Goal: Task Accomplishment & Management: Complete application form

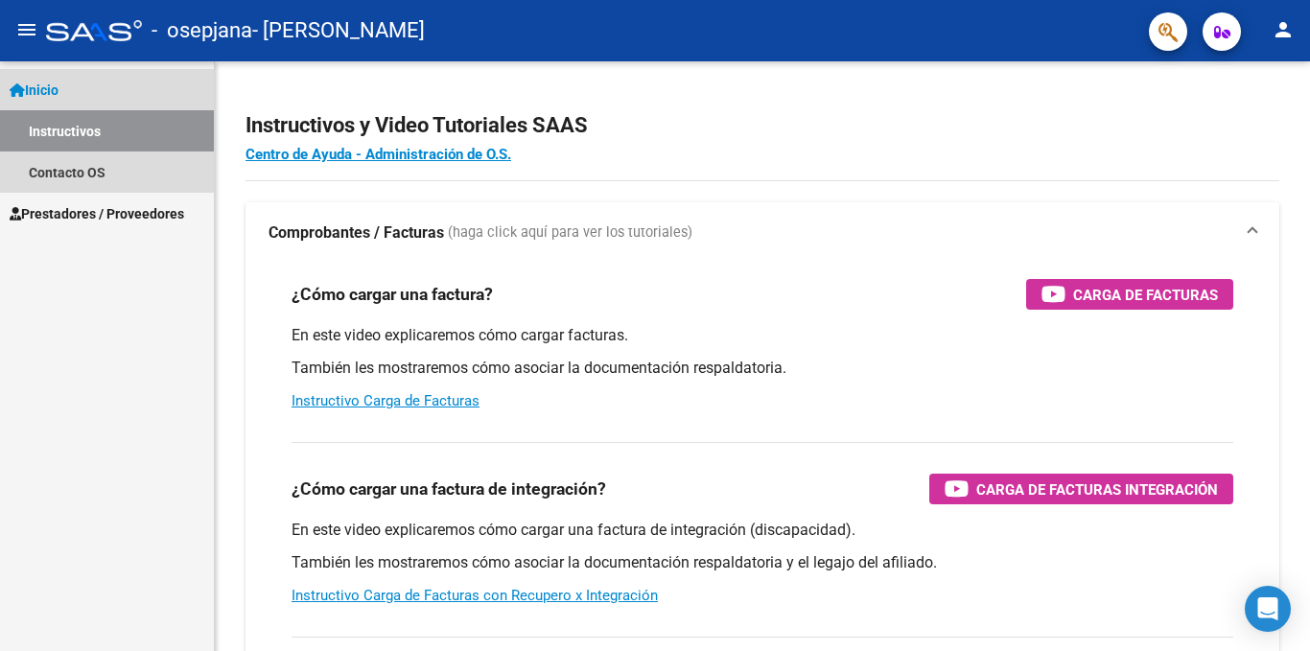
click at [49, 123] on link "Instructivos" at bounding box center [107, 130] width 214 height 41
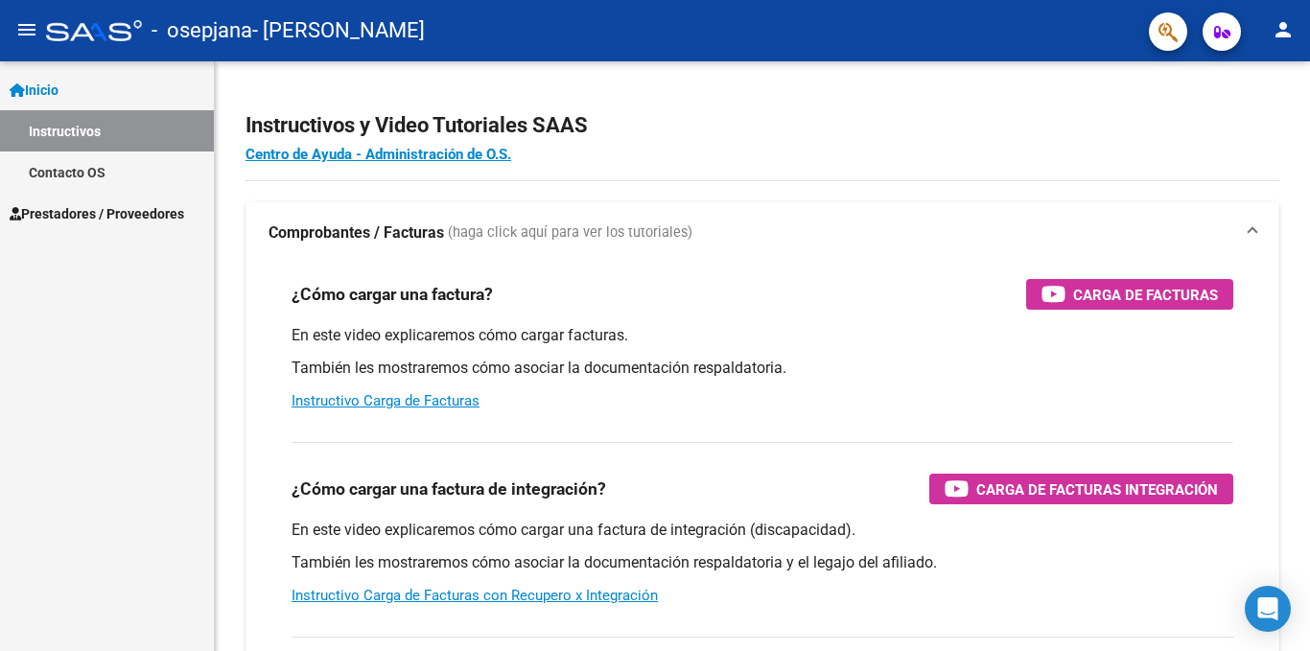
click at [49, 123] on link "Instructivos" at bounding box center [107, 130] width 214 height 41
click at [89, 205] on span "Prestadores / Proveedores" at bounding box center [97, 213] width 175 height 21
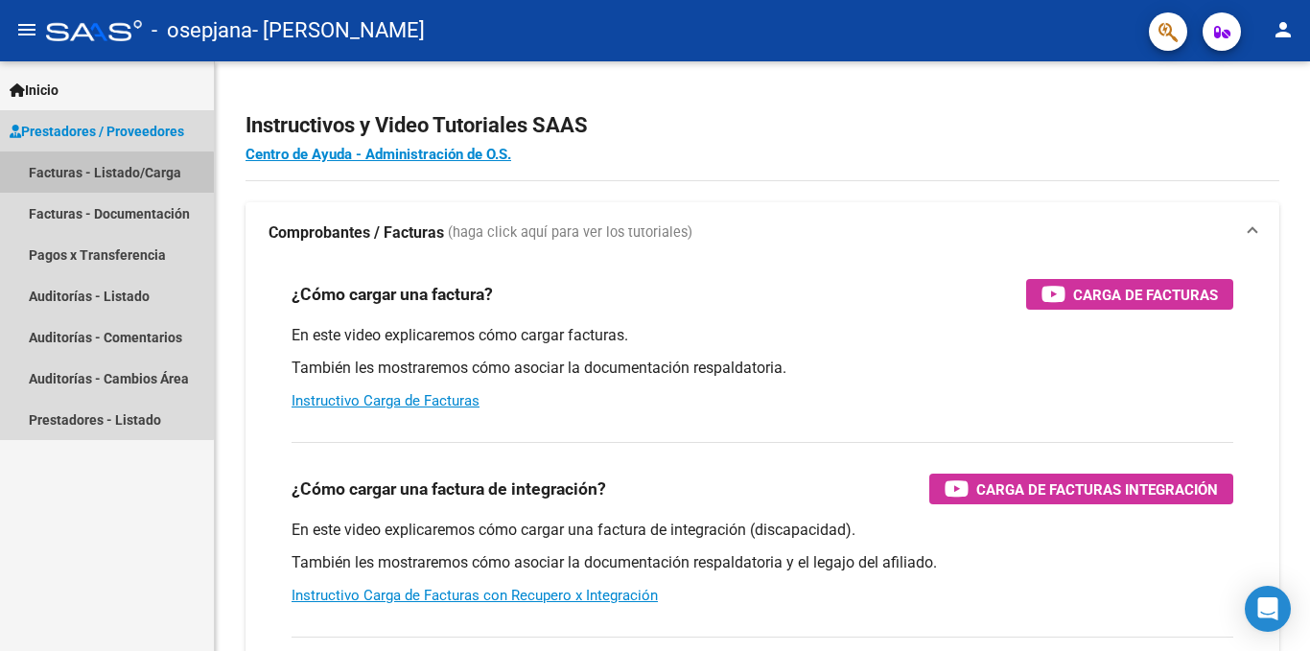
click at [99, 178] on link "Facturas - Listado/Carga" at bounding box center [107, 172] width 214 height 41
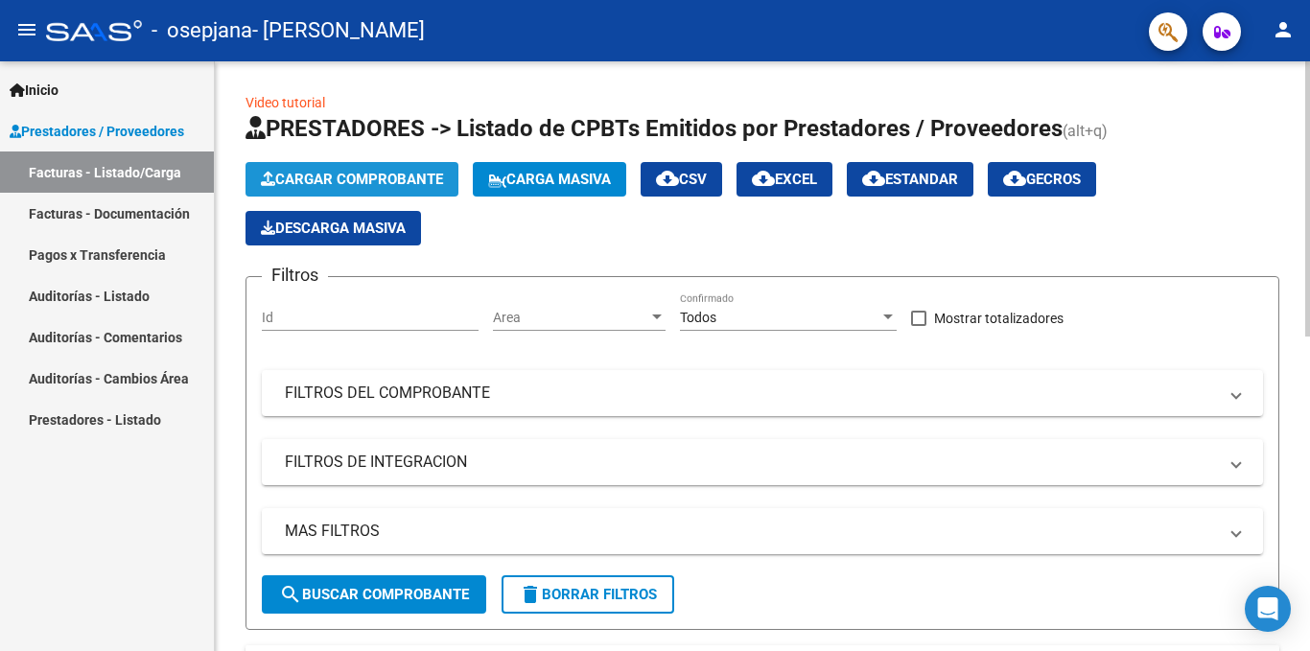
click at [315, 177] on span "Cargar Comprobante" at bounding box center [352, 179] width 182 height 17
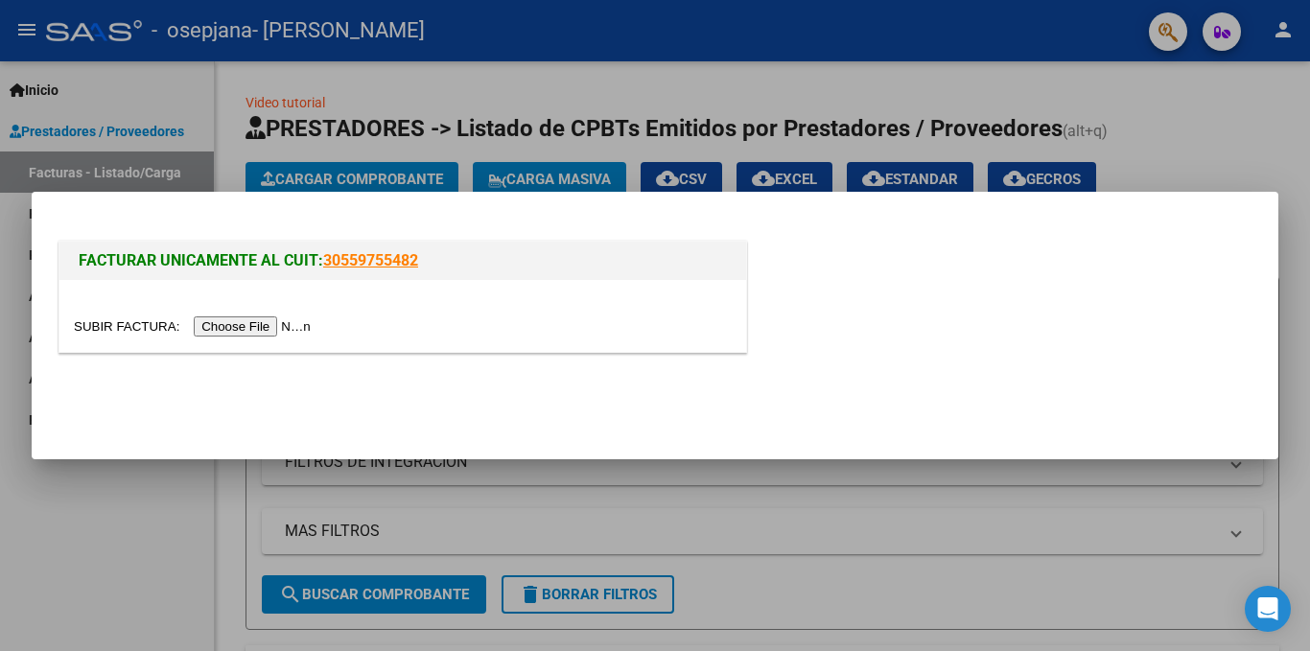
click at [280, 324] on input "file" at bounding box center [195, 327] width 243 height 20
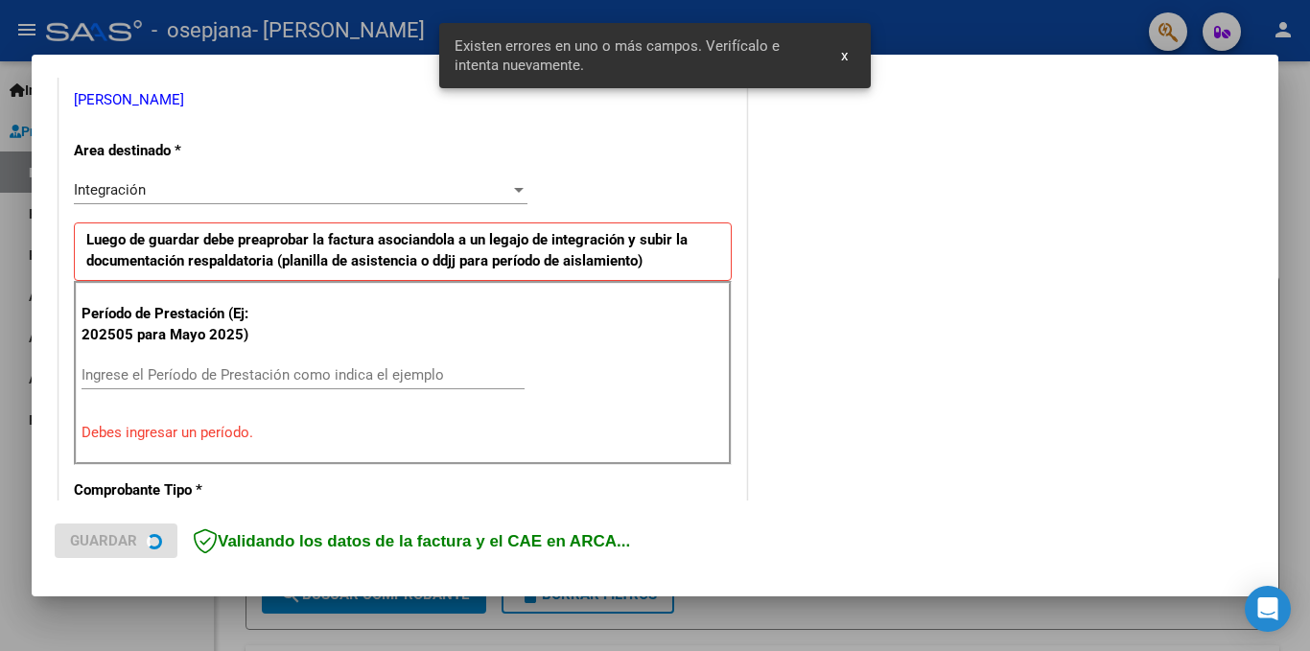
scroll to position [420, 0]
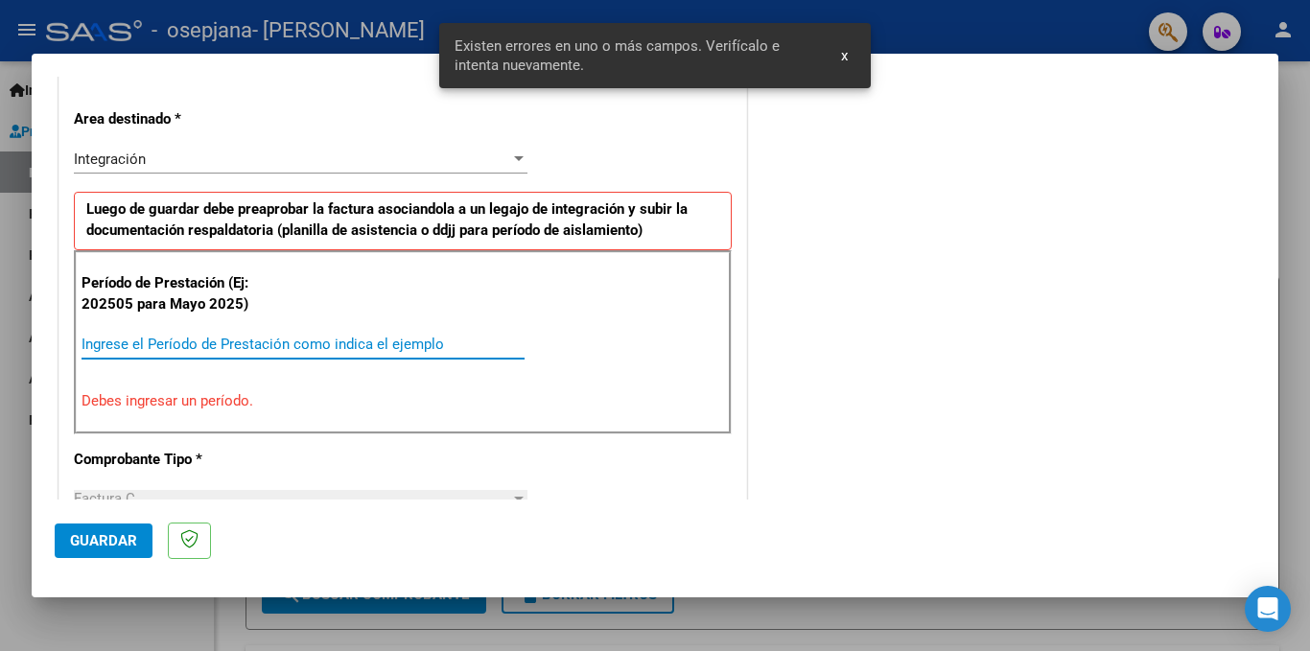
click at [87, 344] on input "Ingrese el Período de Prestación como indica el ejemplo" at bounding box center [303, 344] width 443 height 17
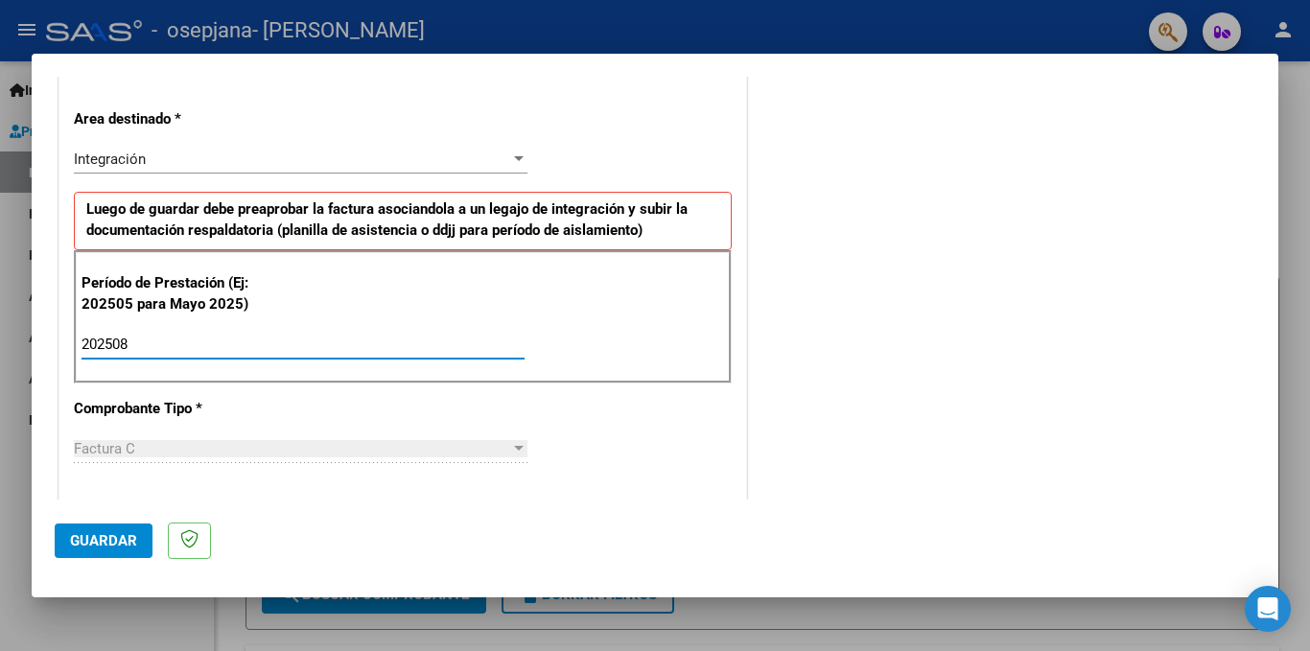
type input "202508"
click at [733, 410] on div "CUIT * 23-31635506-4 Ingresar CUIT ANALISIS PRESTADOR [PERSON_NAME] [PERSON_NAM…" at bounding box center [402, 618] width 687 height 1444
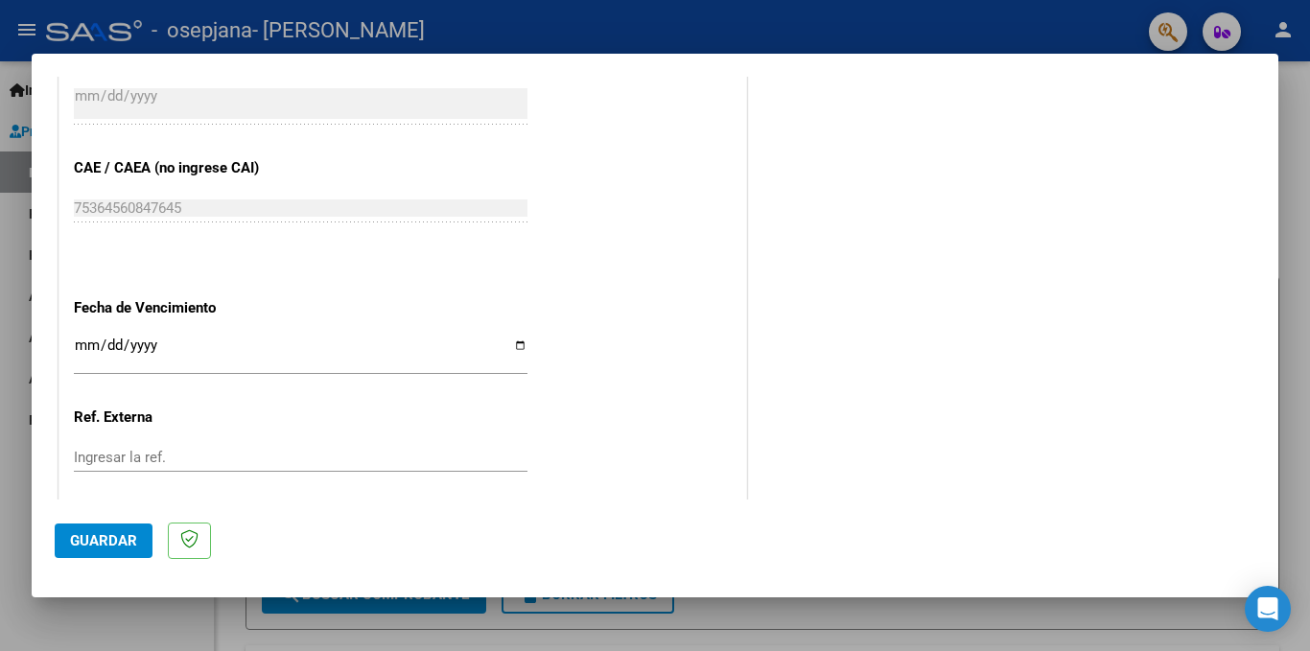
scroll to position [1187, 0]
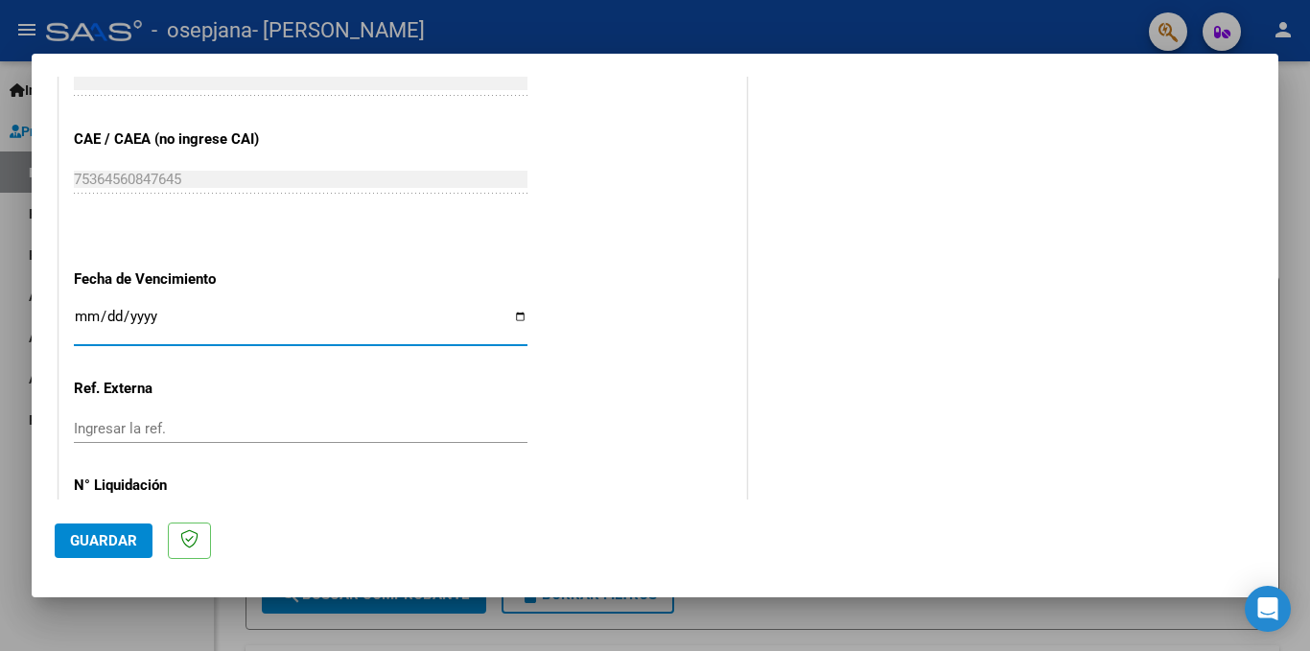
click at [510, 318] on input "Ingresar la fecha" at bounding box center [301, 324] width 454 height 31
type input "[DATE]"
click at [103, 541] on span "Guardar" at bounding box center [103, 540] width 67 height 17
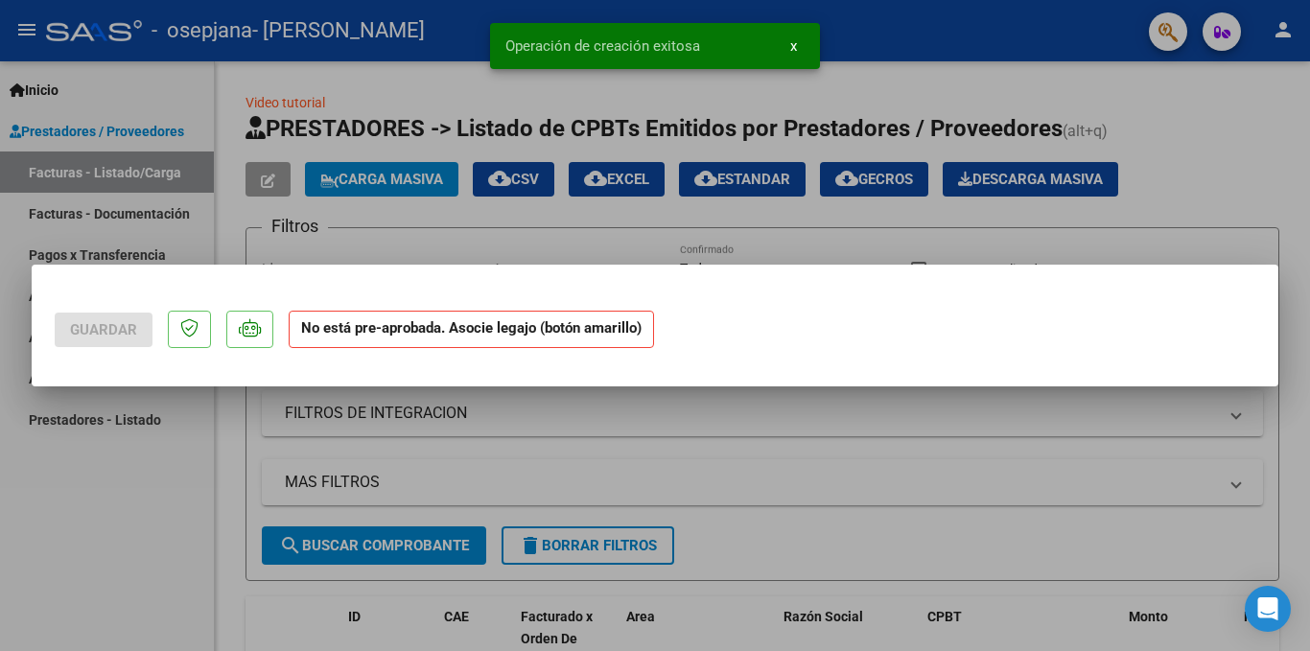
scroll to position [0, 0]
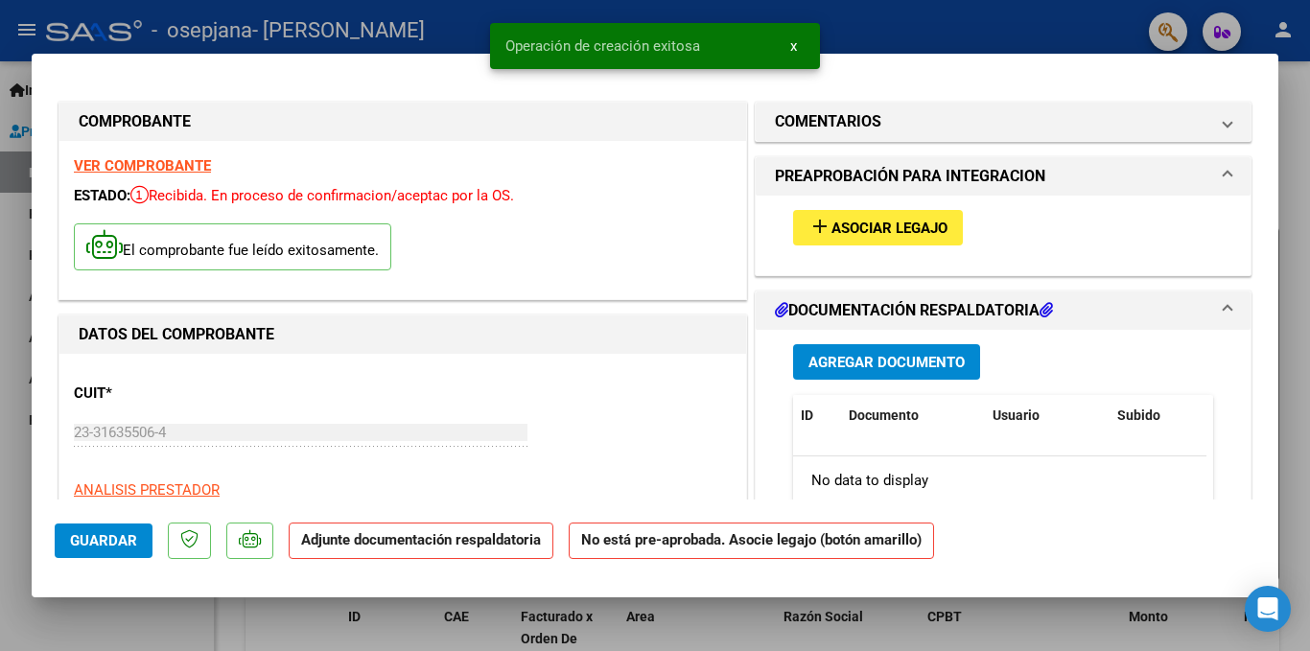
click at [809, 230] on mat-icon "add" at bounding box center [820, 226] width 23 height 23
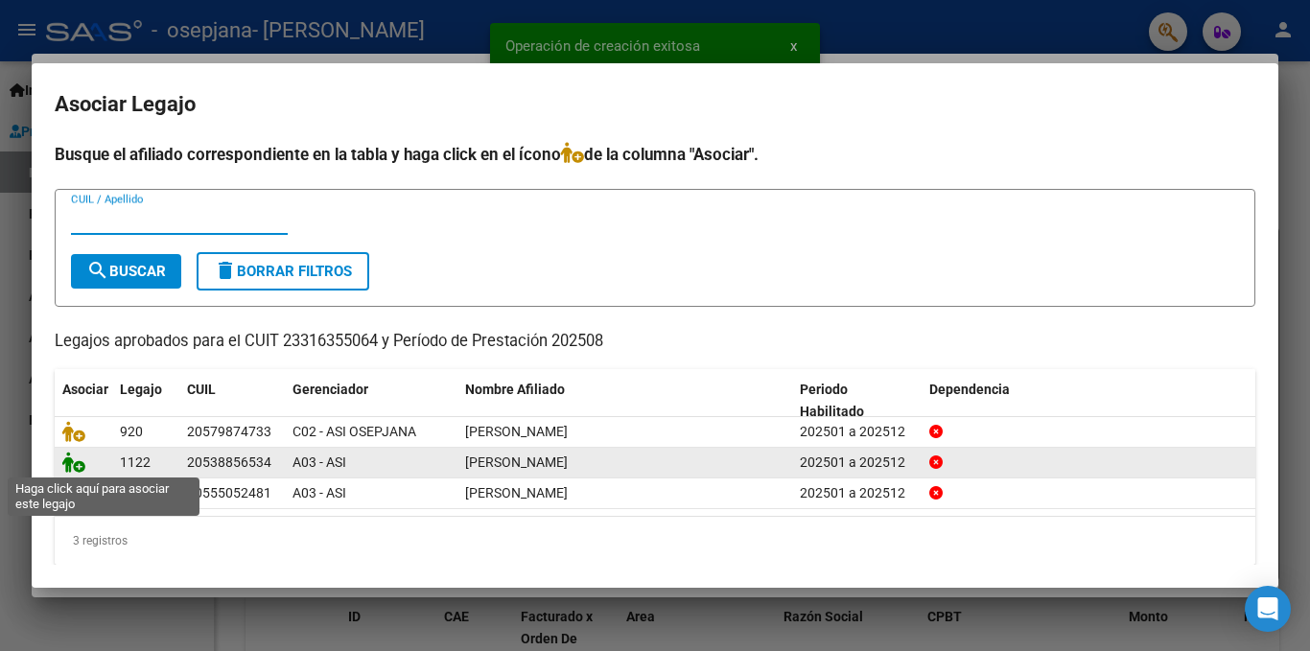
click at [84, 468] on icon at bounding box center [73, 462] width 23 height 21
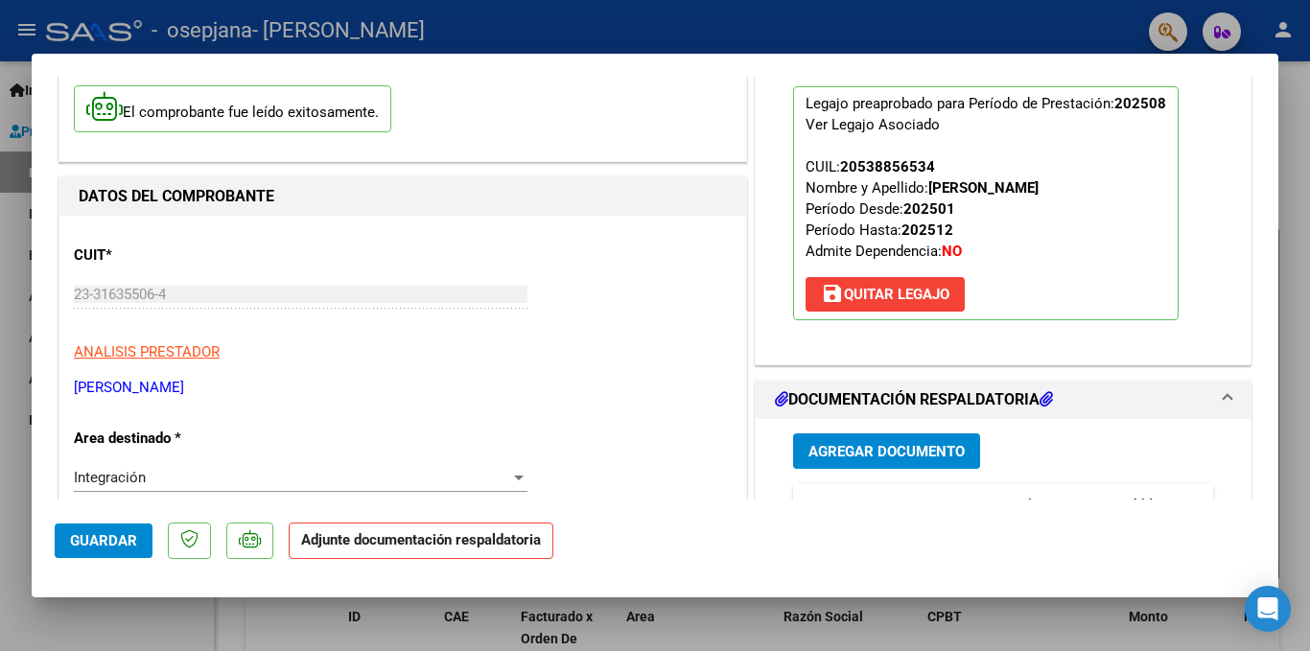
scroll to position [288, 0]
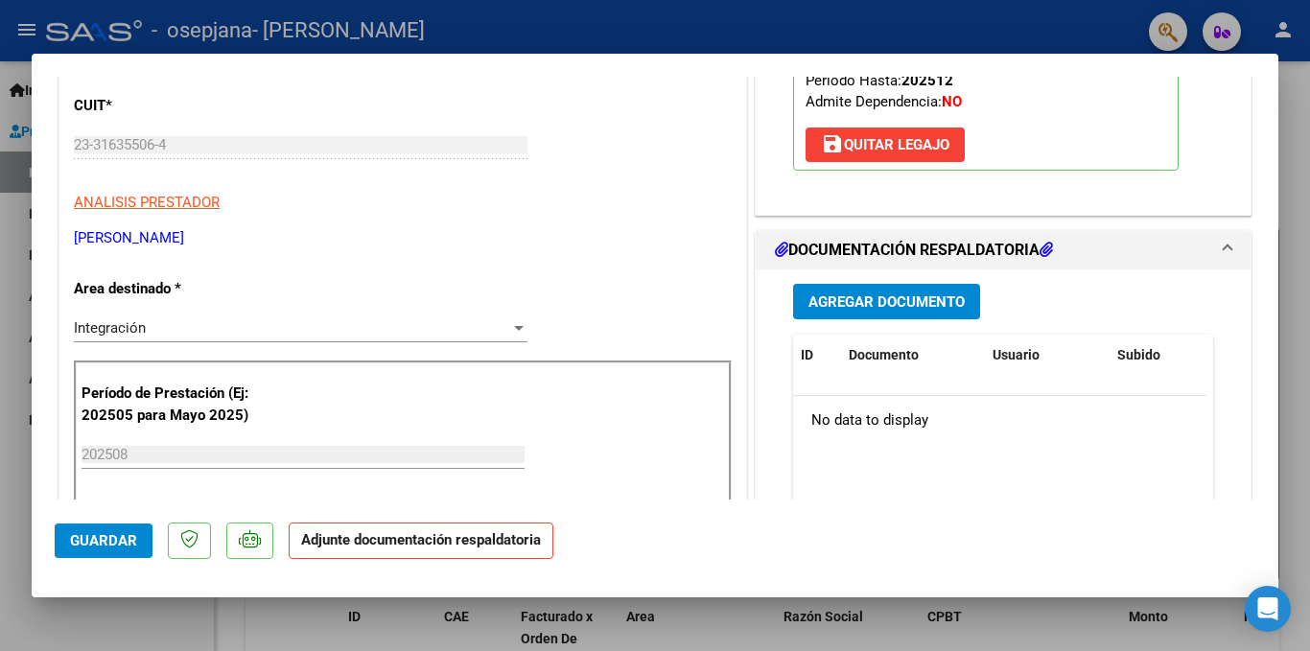
click at [820, 301] on span "Agregar Documento" at bounding box center [887, 302] width 156 height 17
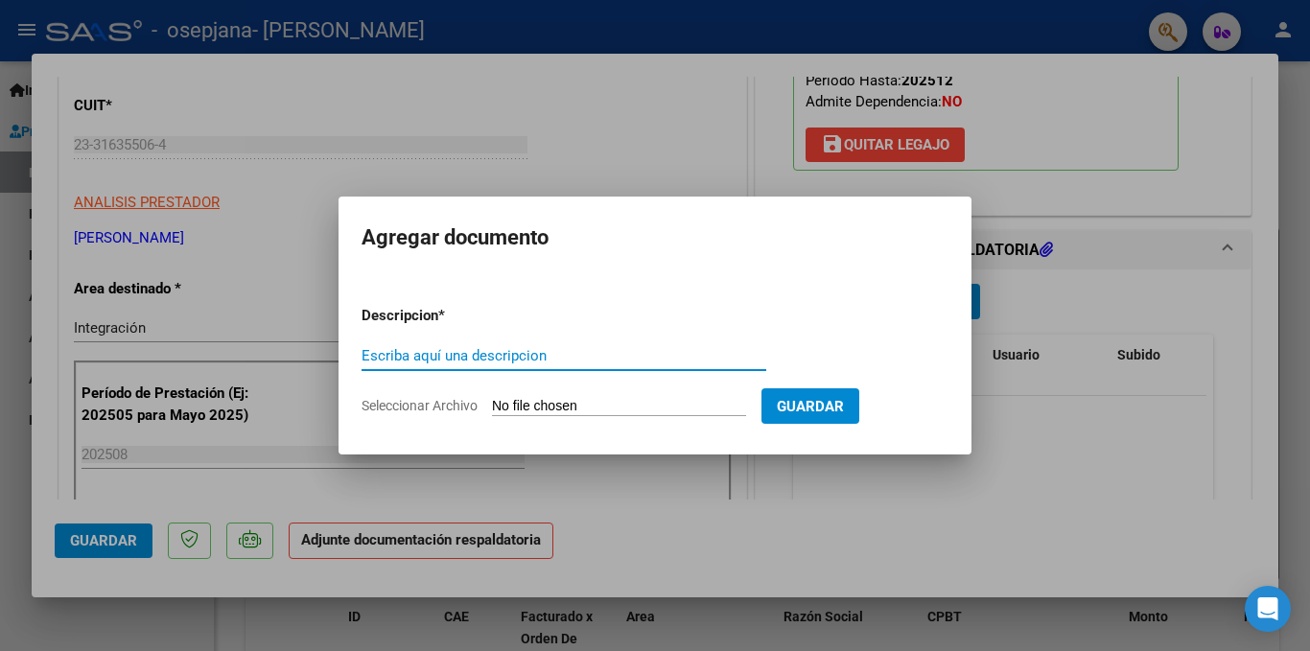
click at [452, 404] on span "Seleccionar Archivo" at bounding box center [420, 405] width 116 height 15
click at [492, 404] on input "Seleccionar Archivo" at bounding box center [619, 407] width 254 height 18
type input "C:\fakepath\Planilla de asistencia [DATE].pdf"
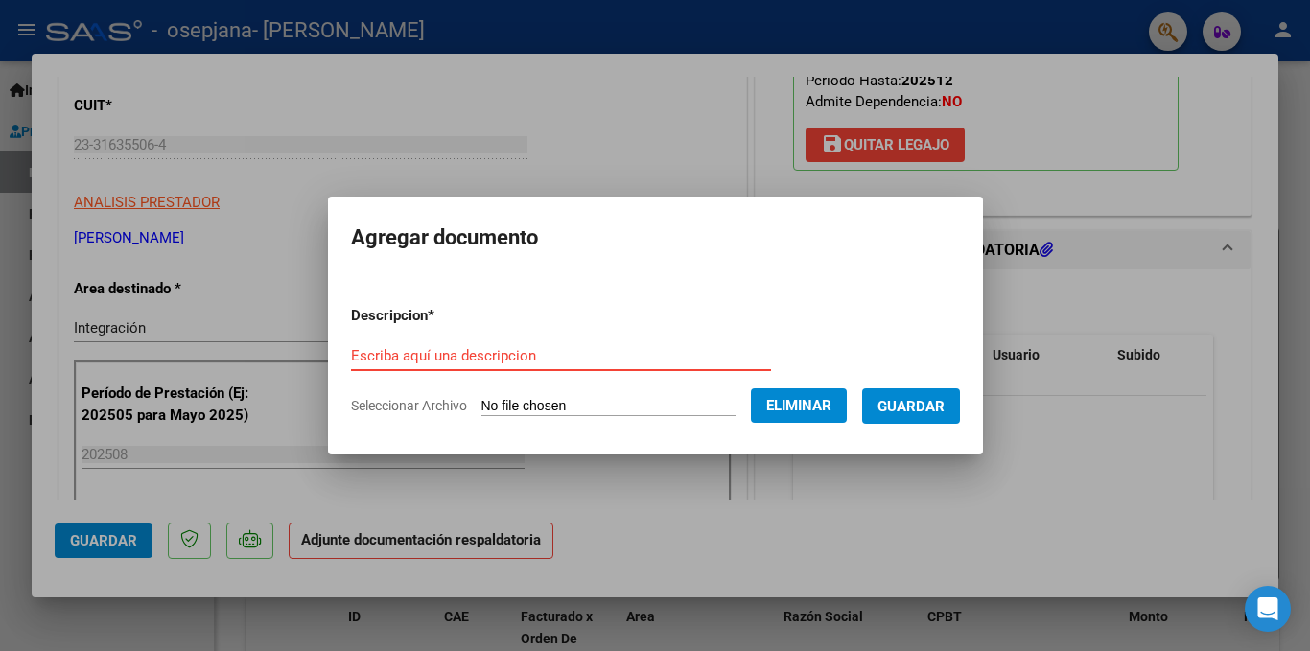
paste input "Planilla de asistencia Agosto 2025"
type input "Planilla de asistencia Agosto 2025"
click at [923, 398] on span "Guardar" at bounding box center [911, 406] width 67 height 17
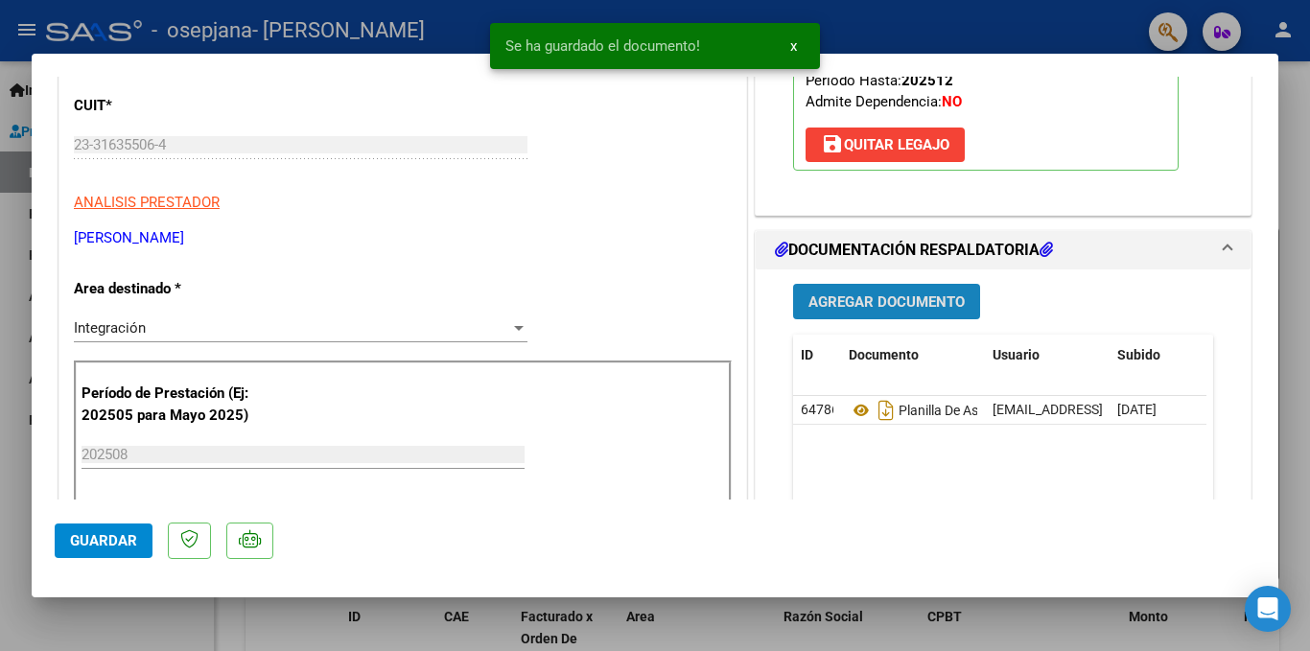
click at [858, 294] on span "Agregar Documento" at bounding box center [887, 302] width 156 height 17
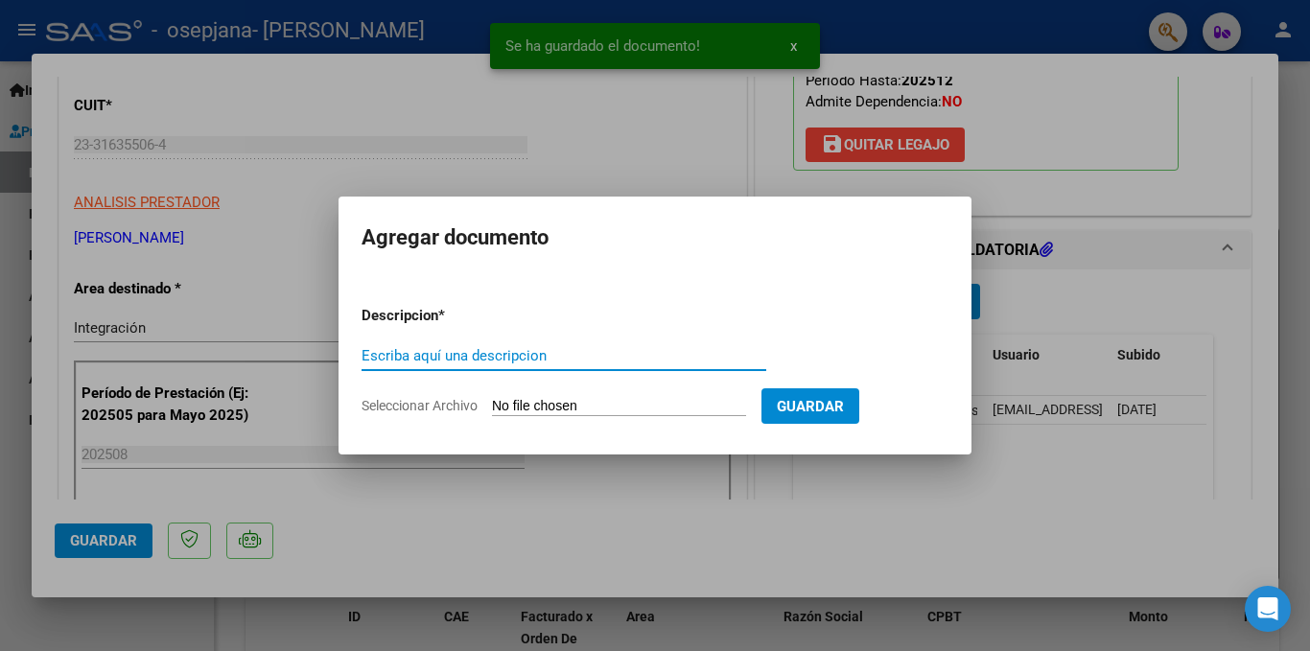
click at [408, 401] on span "Seleccionar Archivo" at bounding box center [420, 405] width 116 height 15
click at [492, 401] on input "Seleccionar Archivo" at bounding box center [619, 407] width 254 height 18
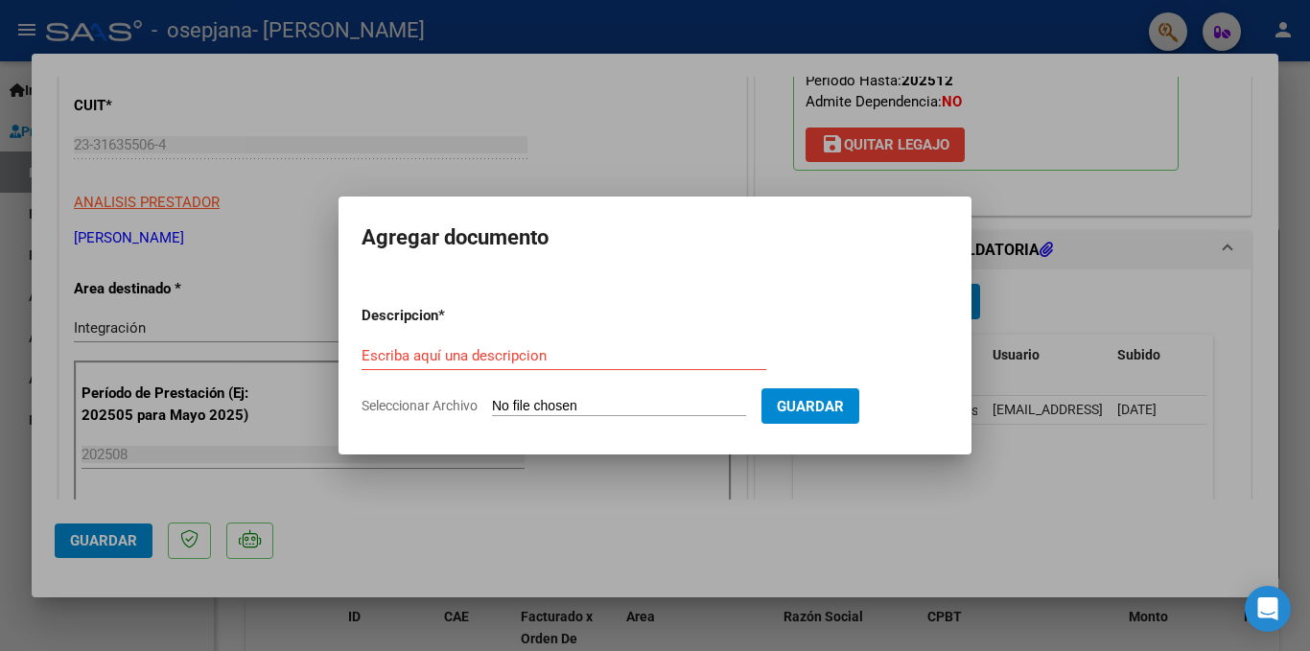
type input "C:\fakepath\Recibo.pdf"
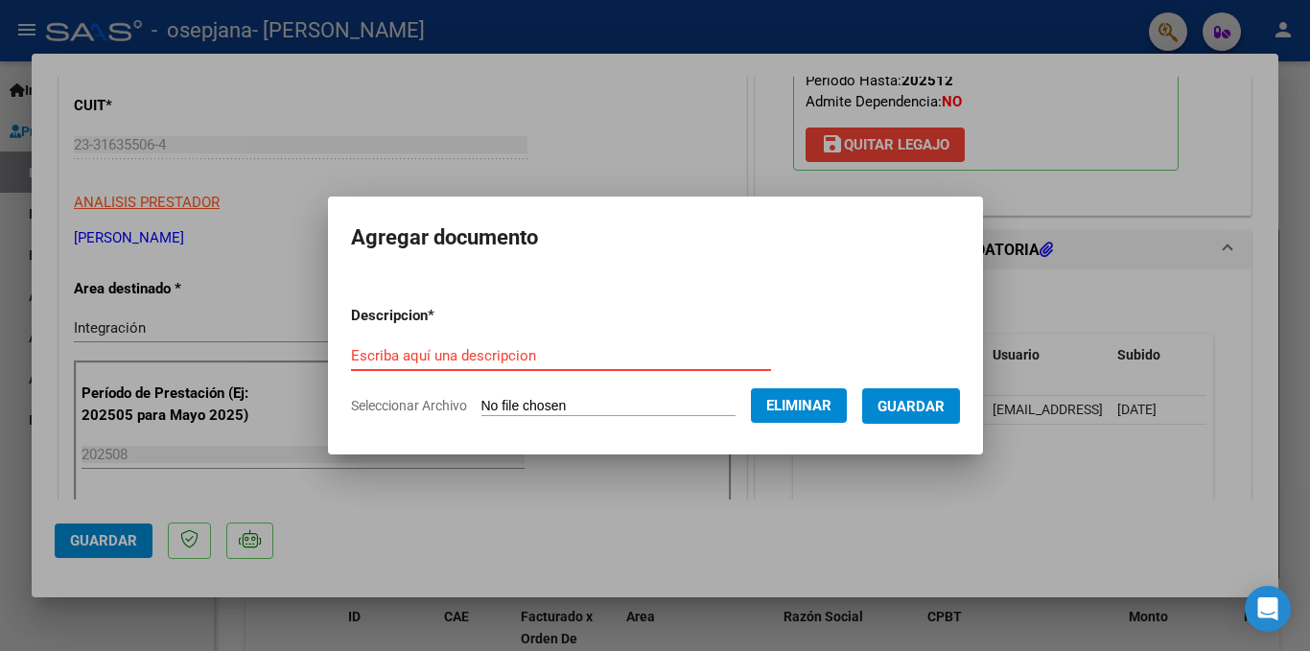
paste input "Recibo"
type input "Recibo"
click at [939, 402] on span "Guardar" at bounding box center [911, 406] width 67 height 17
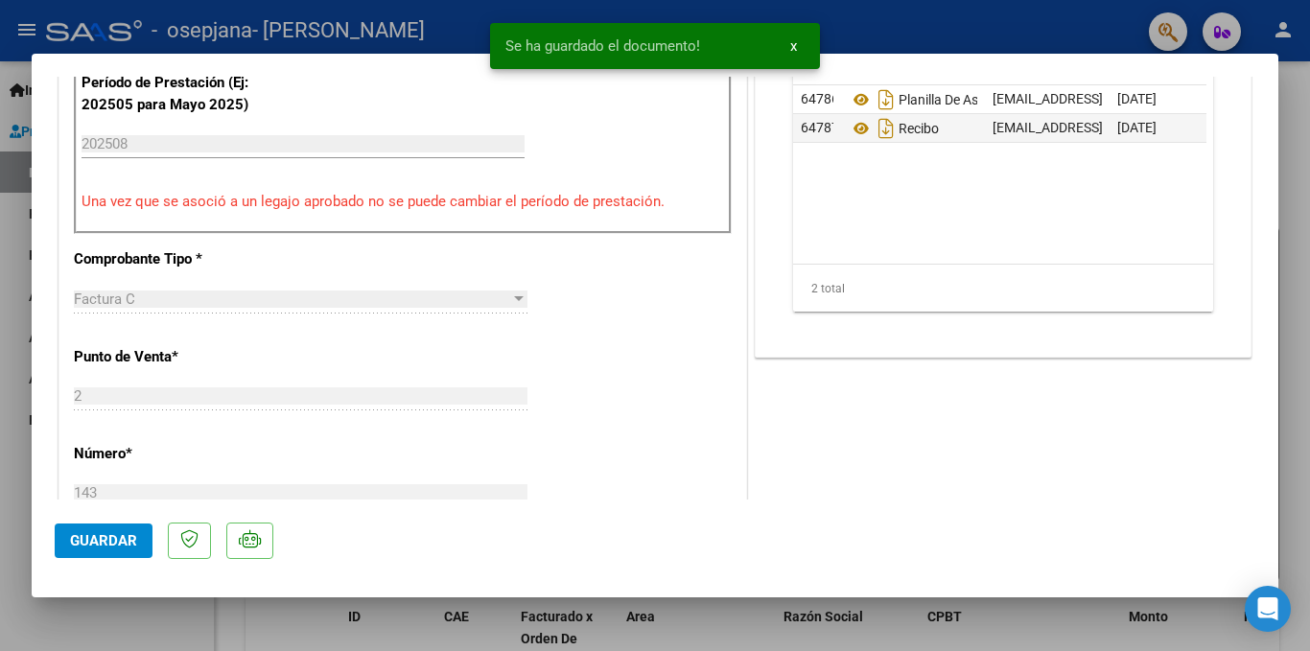
scroll to position [767, 0]
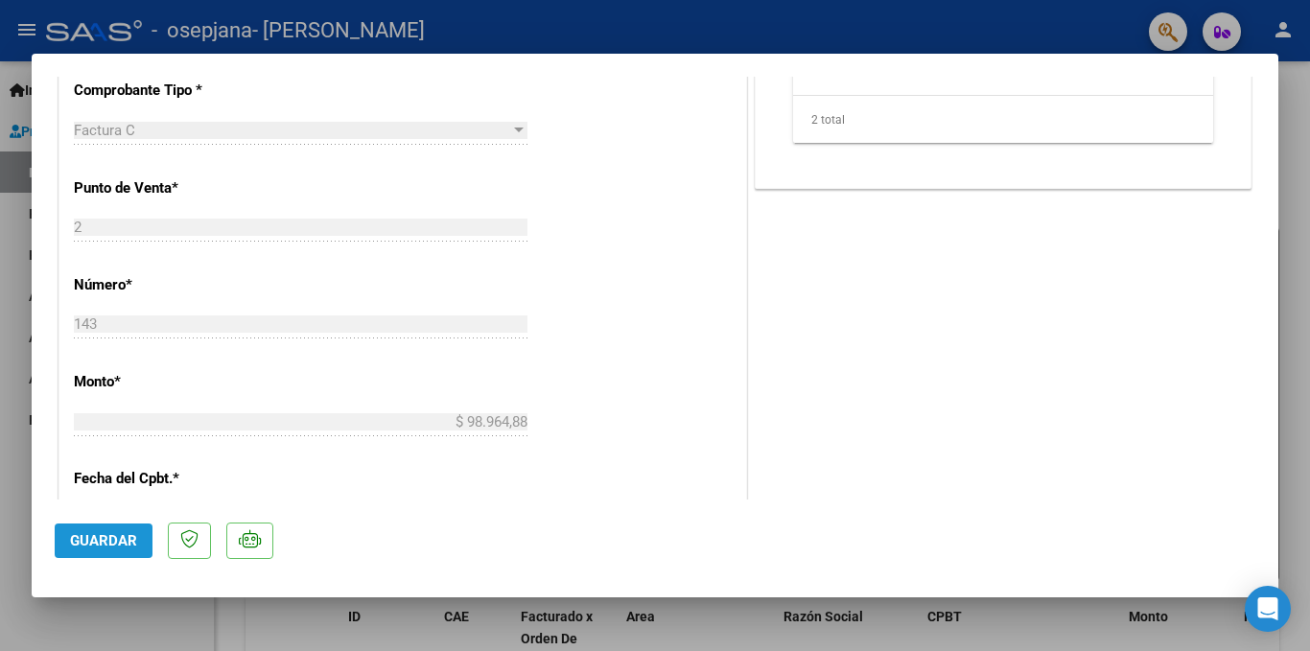
click at [126, 531] on button "Guardar" at bounding box center [104, 541] width 98 height 35
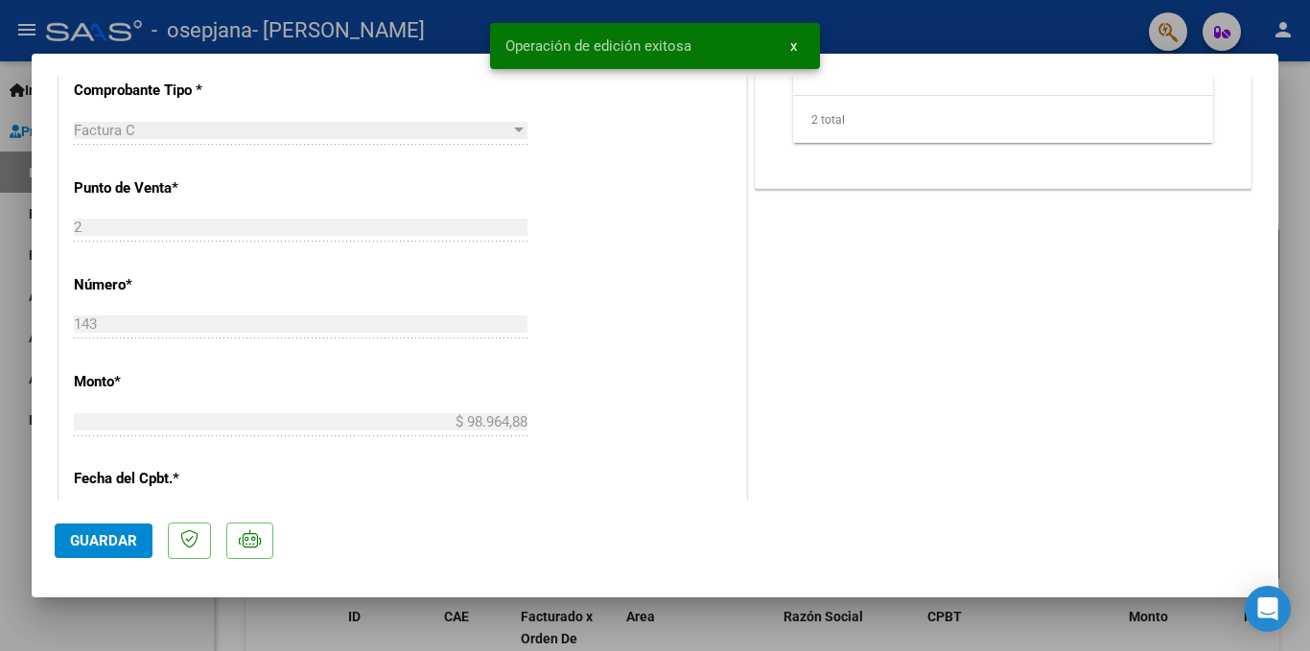
click at [990, 33] on div at bounding box center [655, 325] width 1310 height 651
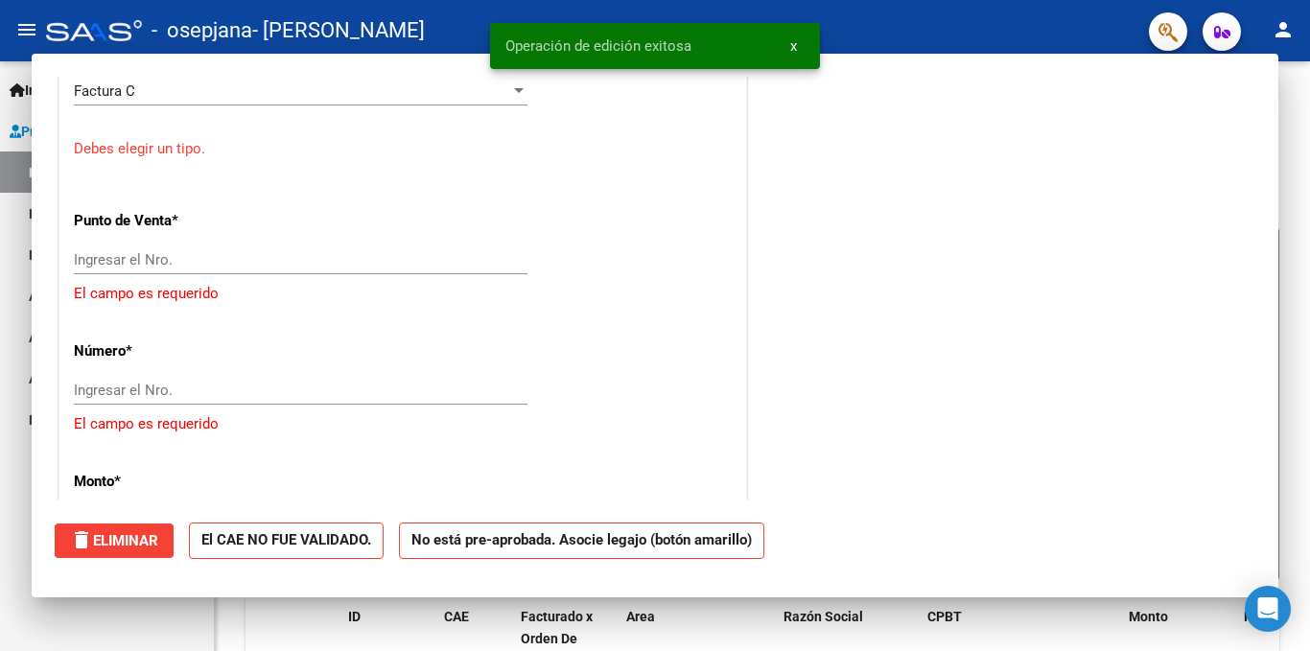
scroll to position [0, 0]
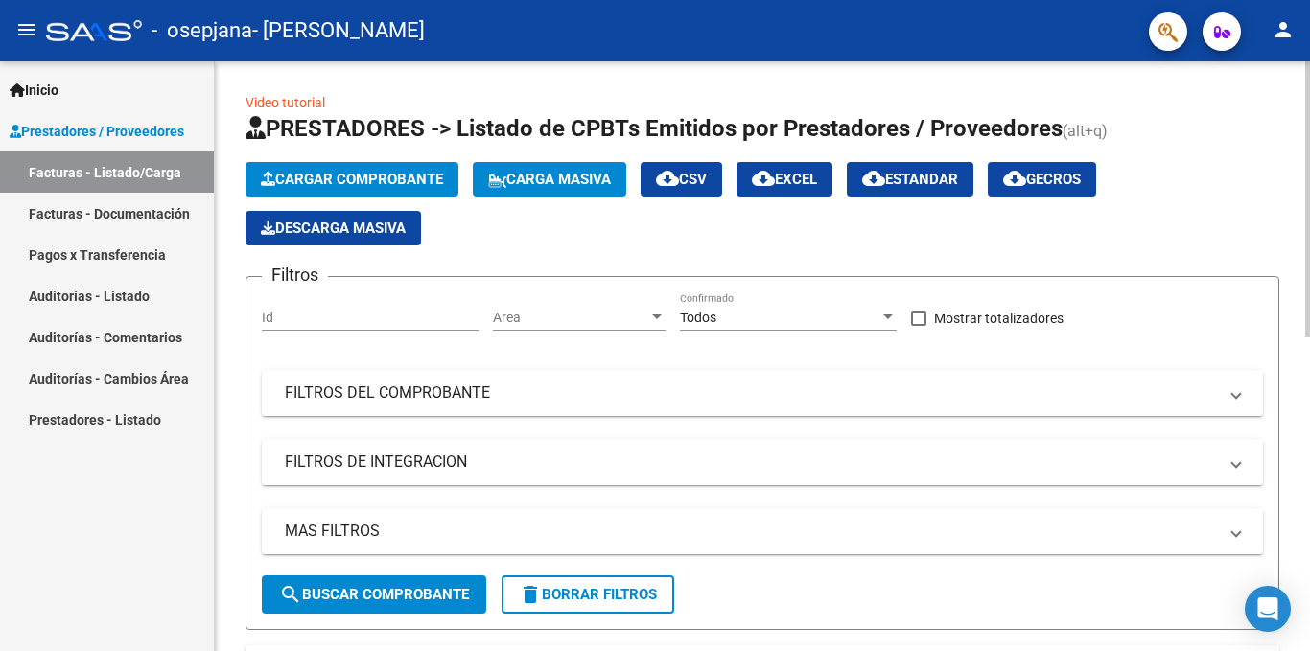
click at [318, 175] on span "Cargar Comprobante" at bounding box center [352, 179] width 182 height 17
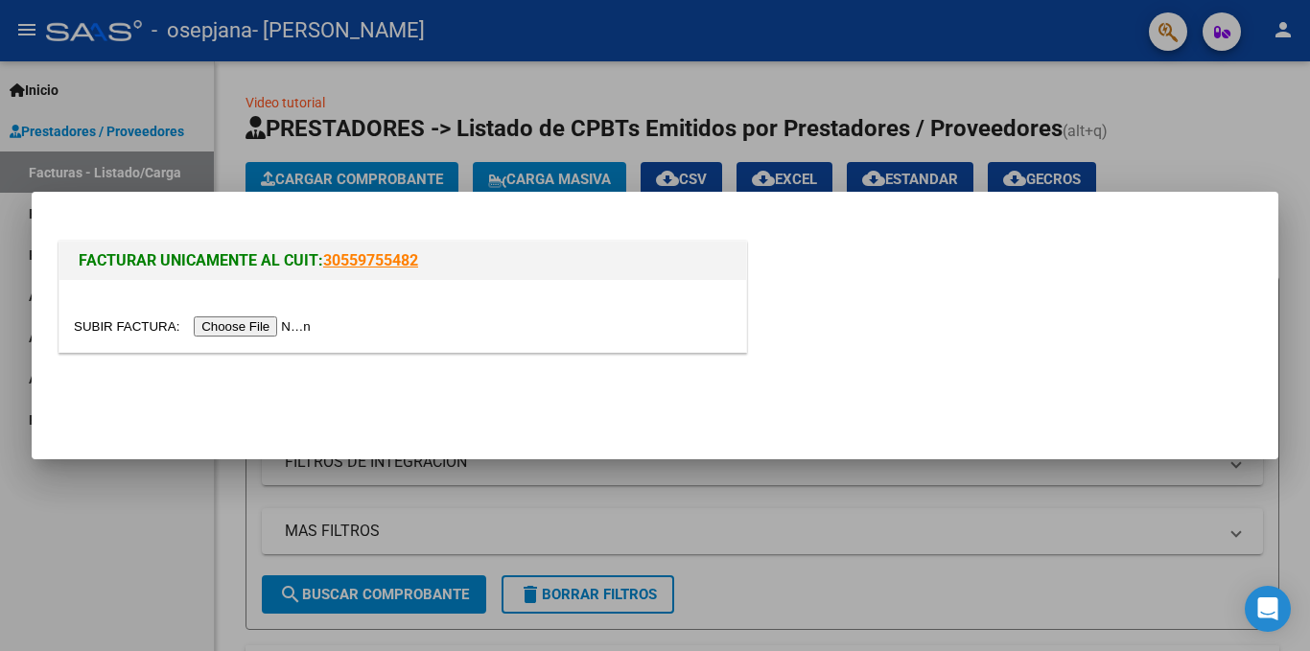
click at [250, 321] on input "file" at bounding box center [195, 327] width 243 height 20
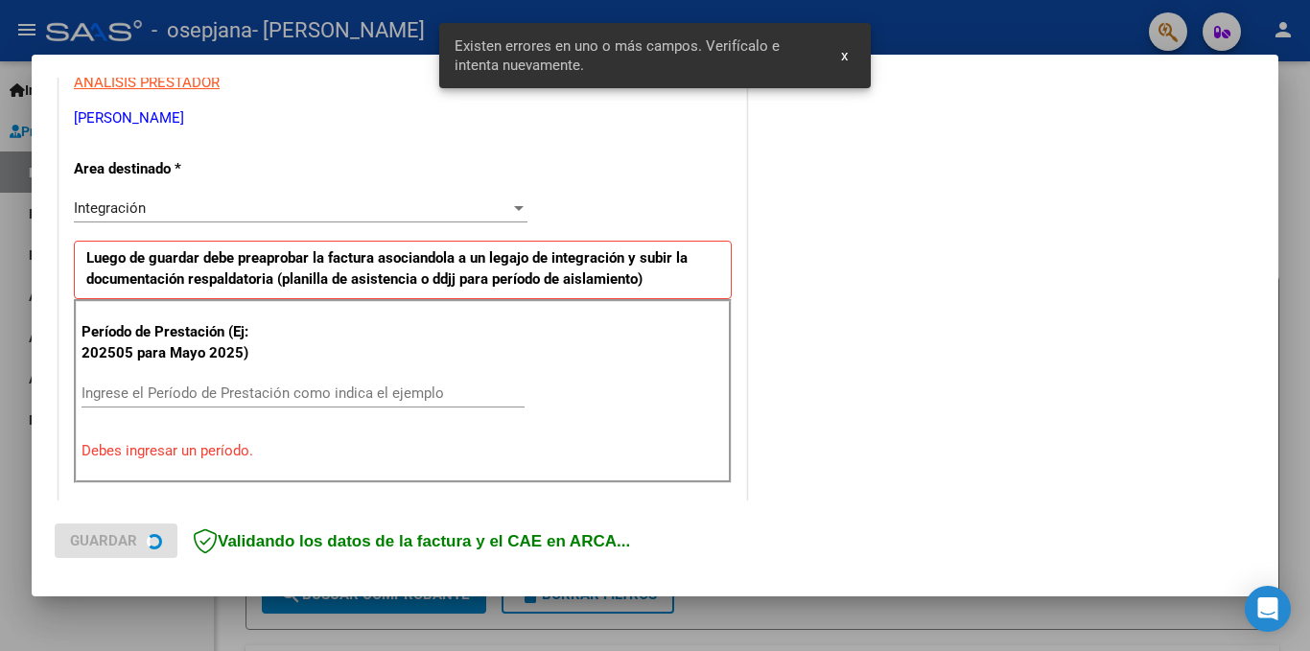
scroll to position [420, 0]
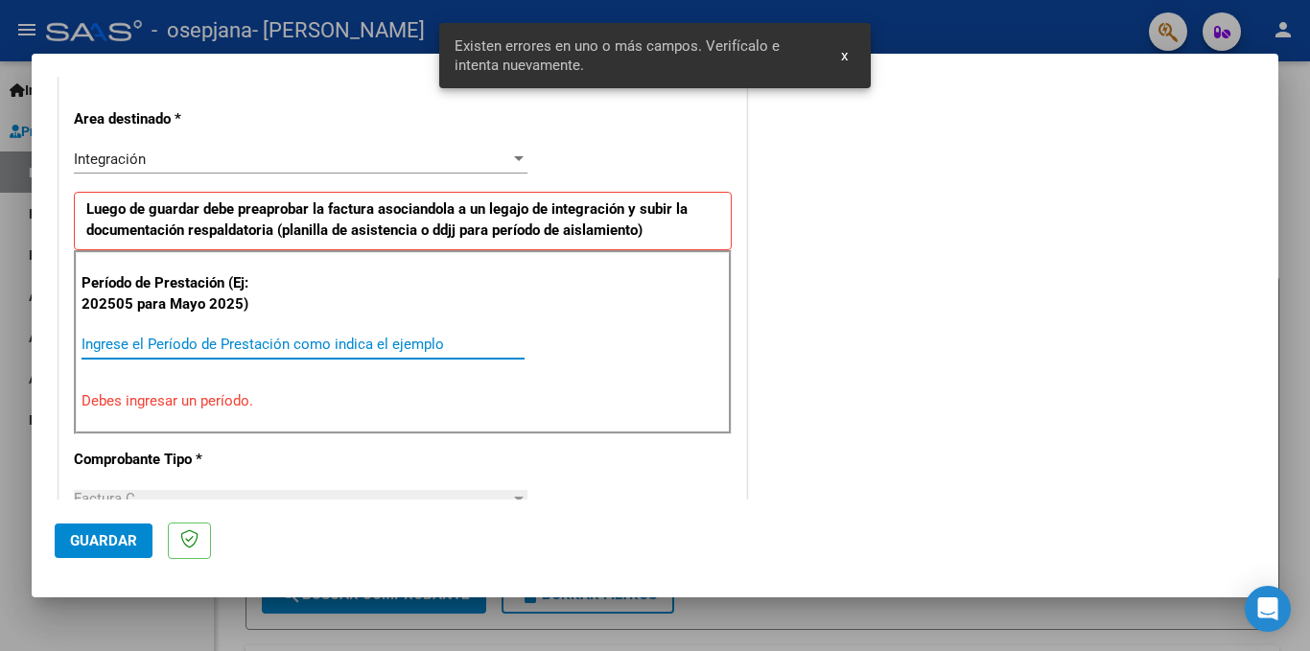
click at [127, 341] on input "Ingrese el Período de Prestación como indica el ejemplo" at bounding box center [303, 344] width 443 height 17
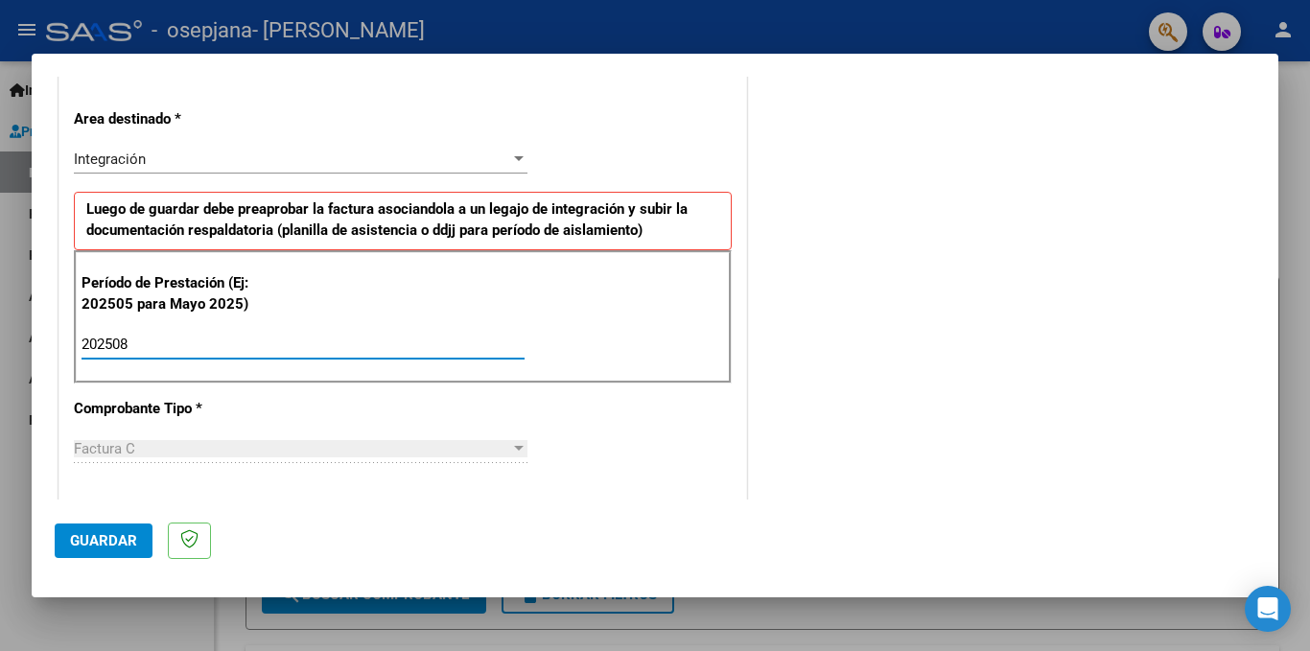
type input "202508"
click at [917, 395] on div "COMENTARIOS Comentarios del Prestador / Gerenciador:" at bounding box center [1003, 511] width 505 height 1667
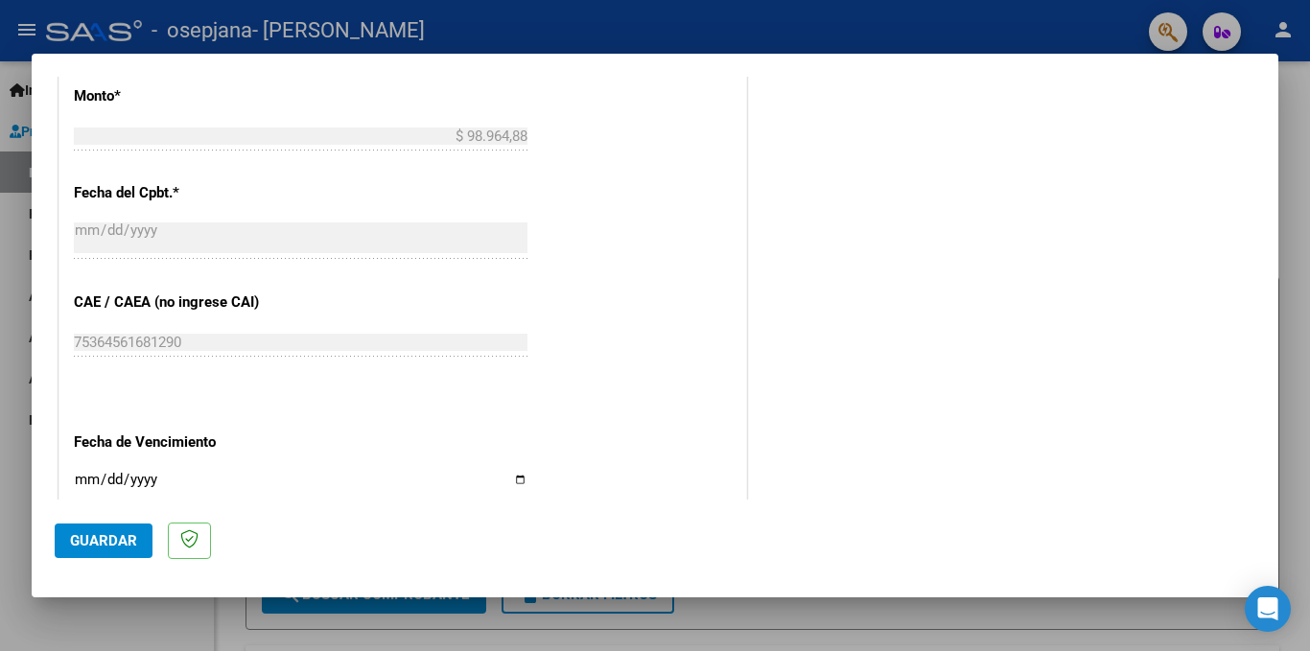
scroll to position [1092, 0]
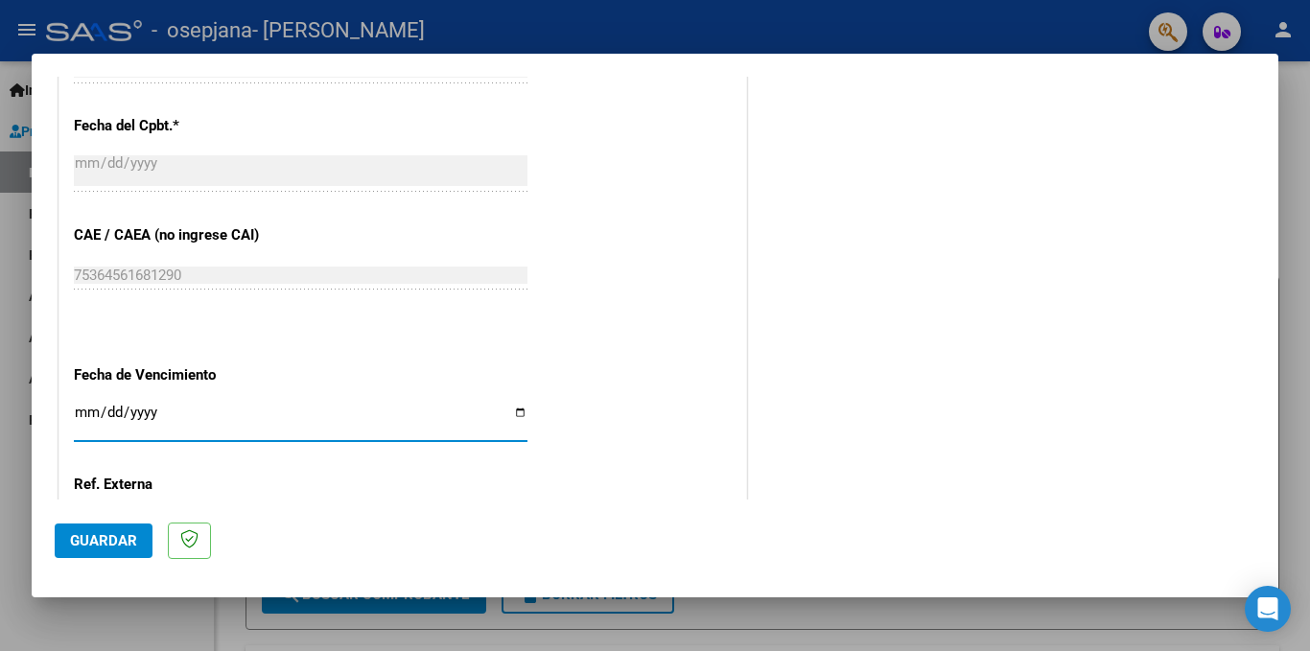
click at [511, 416] on input "Ingresar la fecha" at bounding box center [301, 420] width 454 height 31
type input "[DATE]"
click at [117, 534] on span "Guardar" at bounding box center [103, 540] width 67 height 17
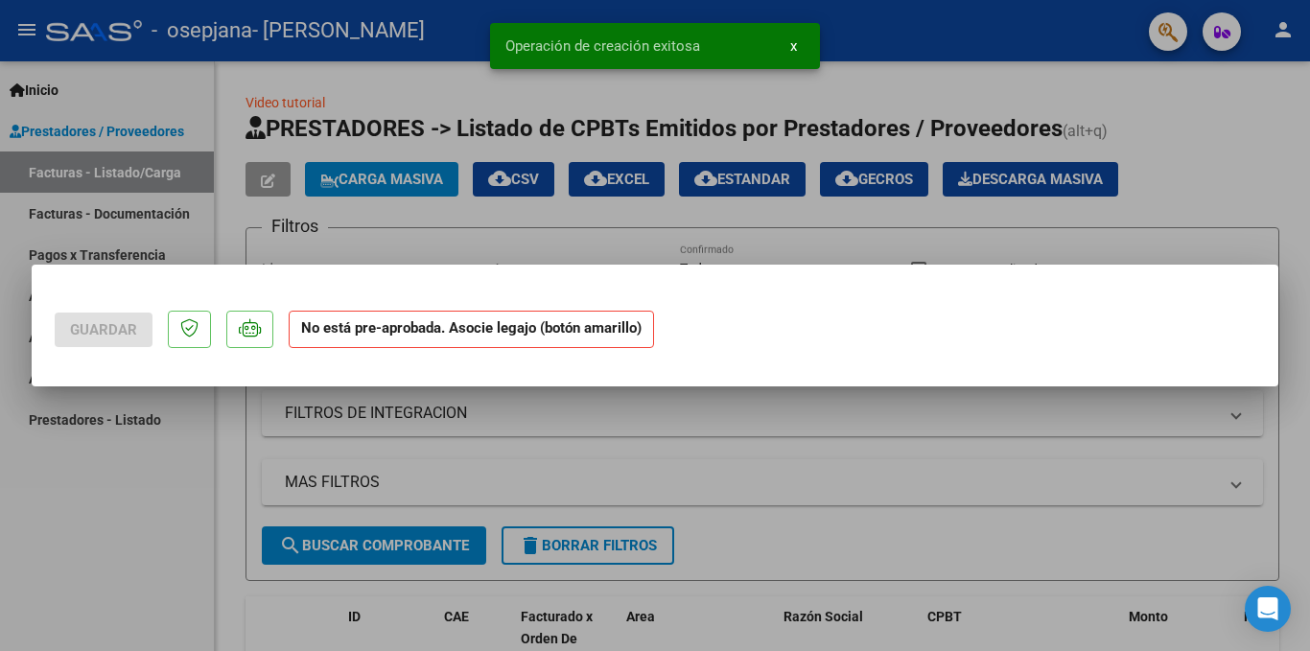
scroll to position [0, 0]
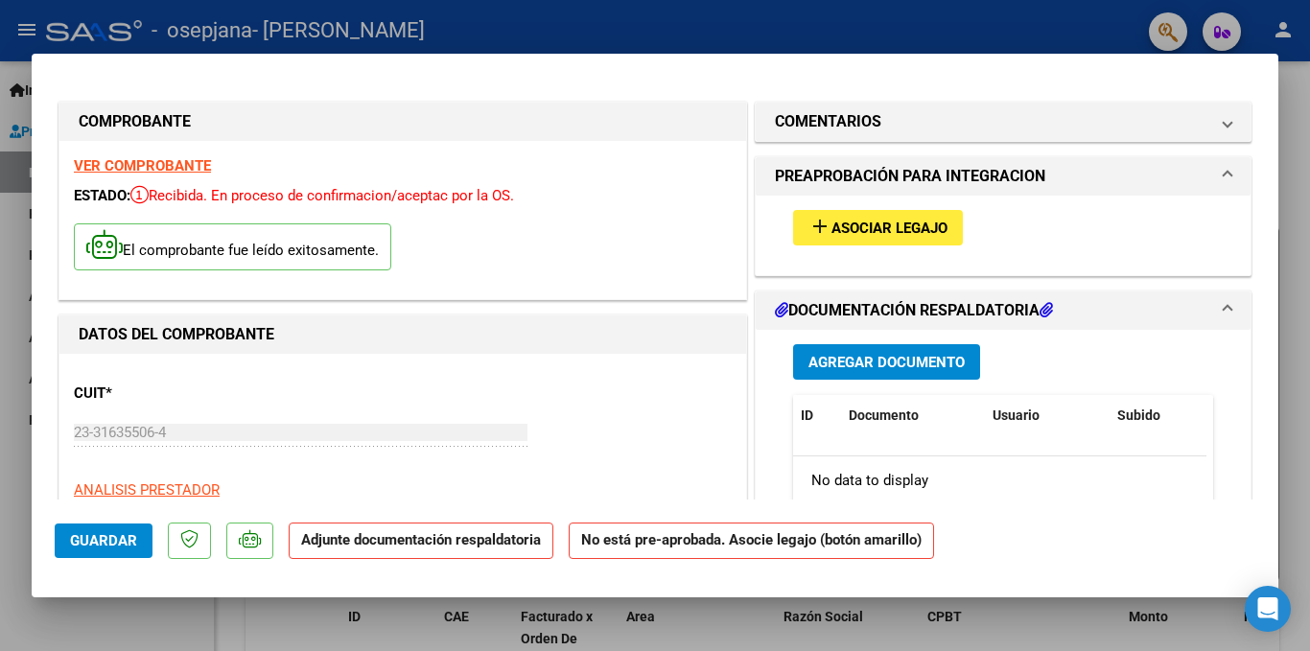
click at [837, 224] on span "Asociar Legajo" at bounding box center [890, 228] width 116 height 17
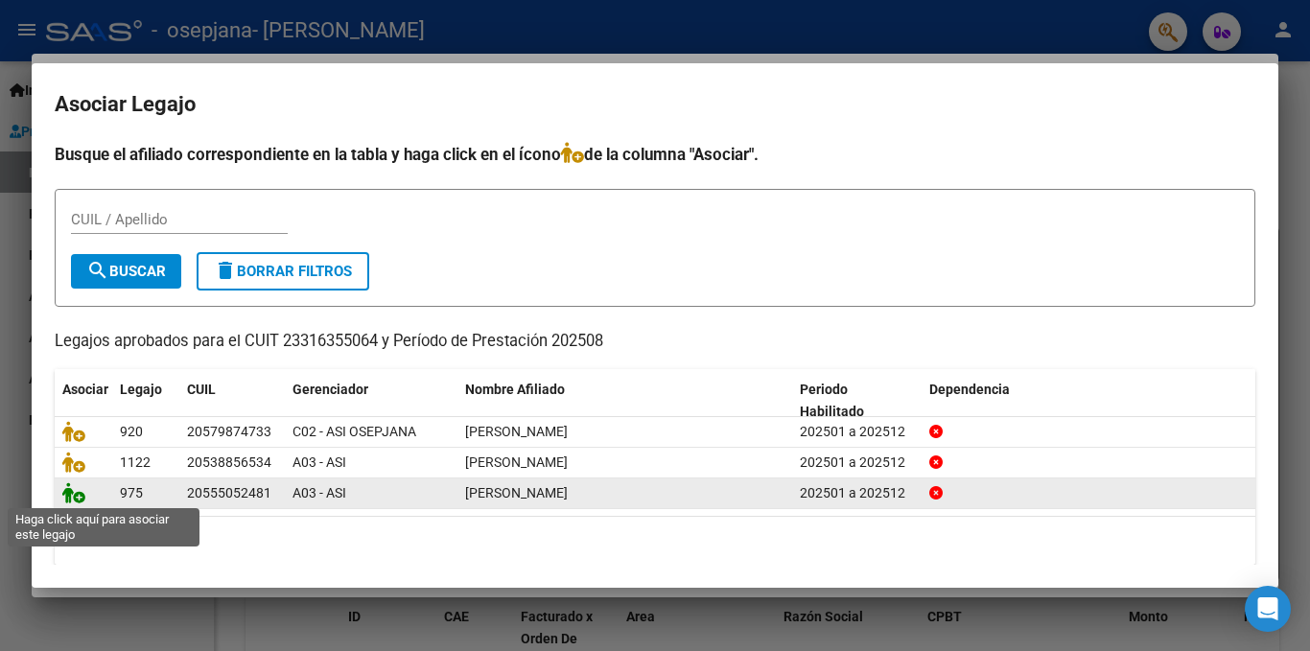
click at [81, 494] on icon at bounding box center [73, 492] width 23 height 21
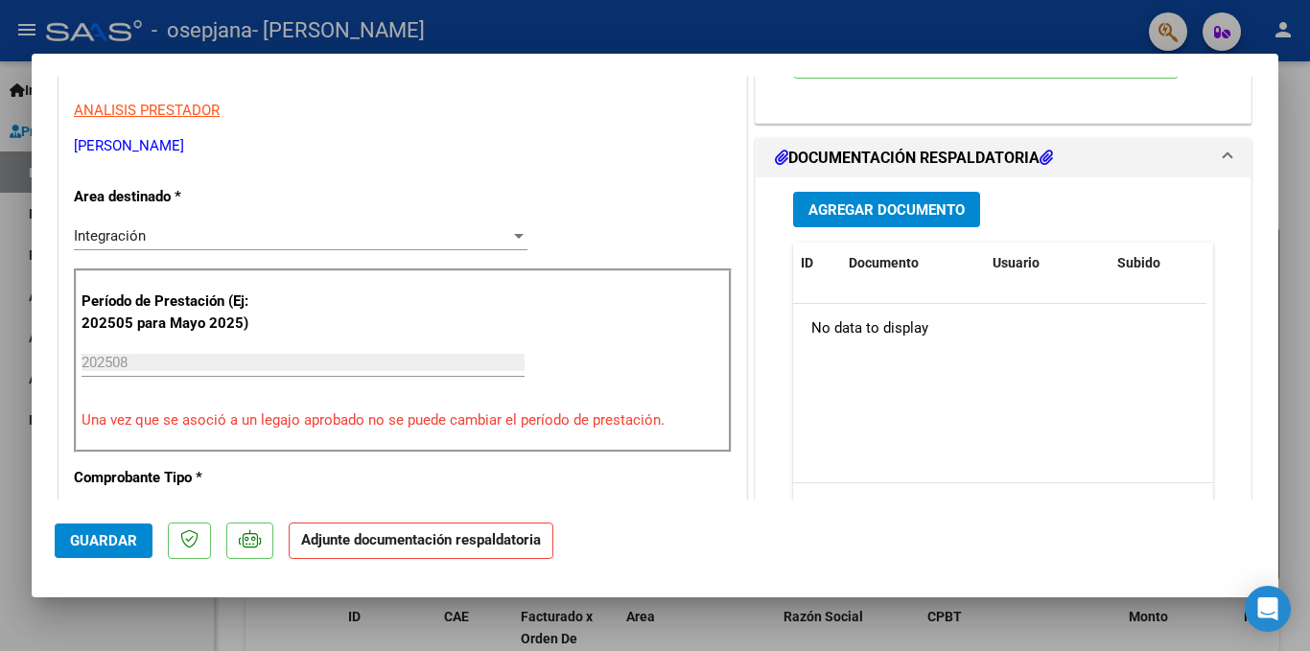
scroll to position [384, 0]
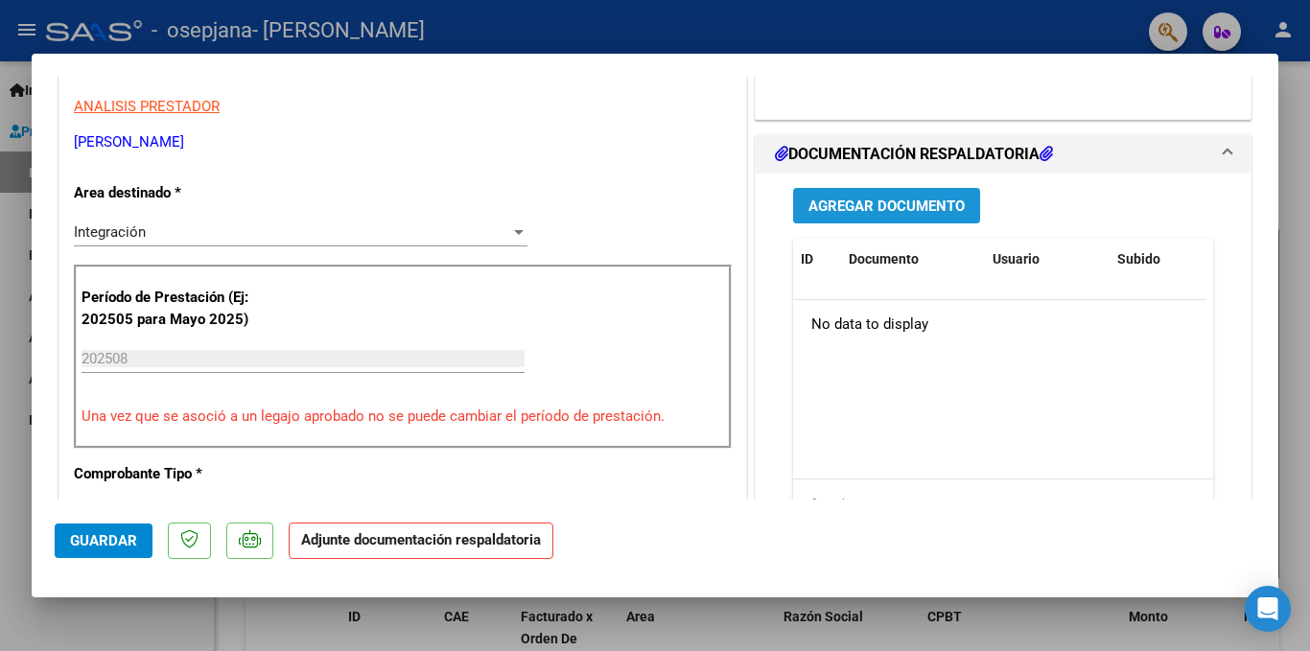
click at [929, 200] on span "Agregar Documento" at bounding box center [887, 206] width 156 height 17
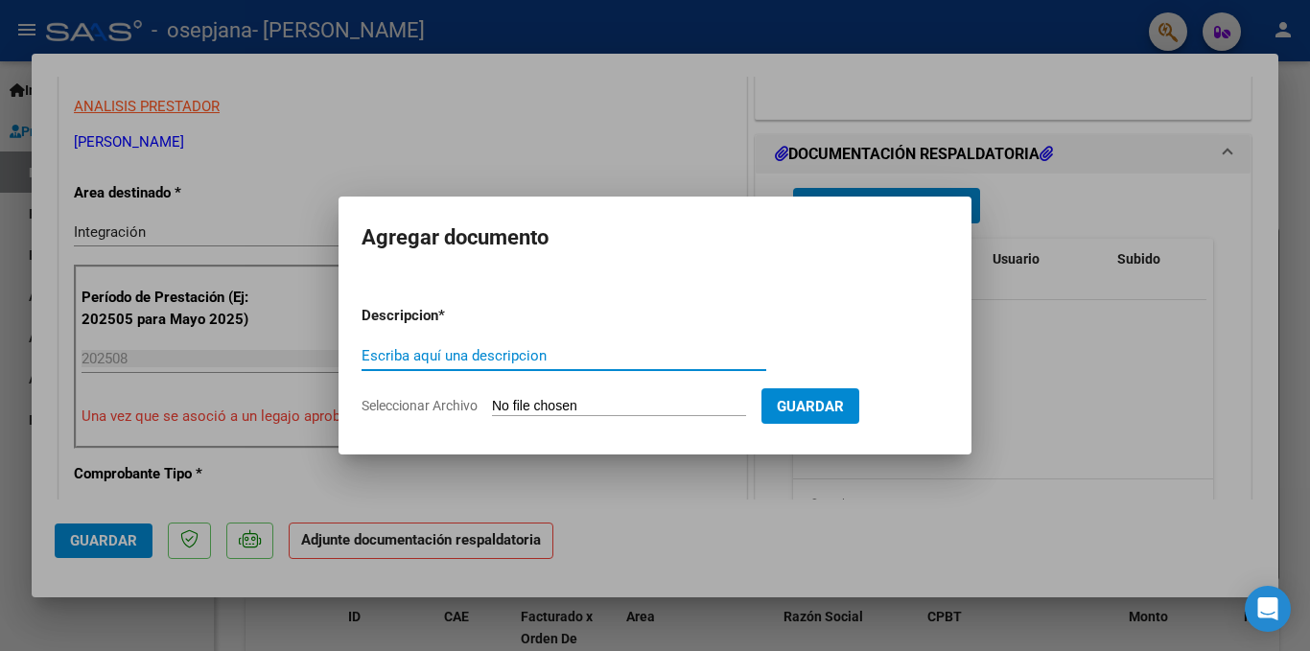
click at [435, 401] on span "Seleccionar Archivo" at bounding box center [420, 405] width 116 height 15
click at [492, 401] on input "Seleccionar Archivo" at bounding box center [619, 407] width 254 height 18
type input "C:\fakepath\Planilla de asistencia [DATE].pdf"
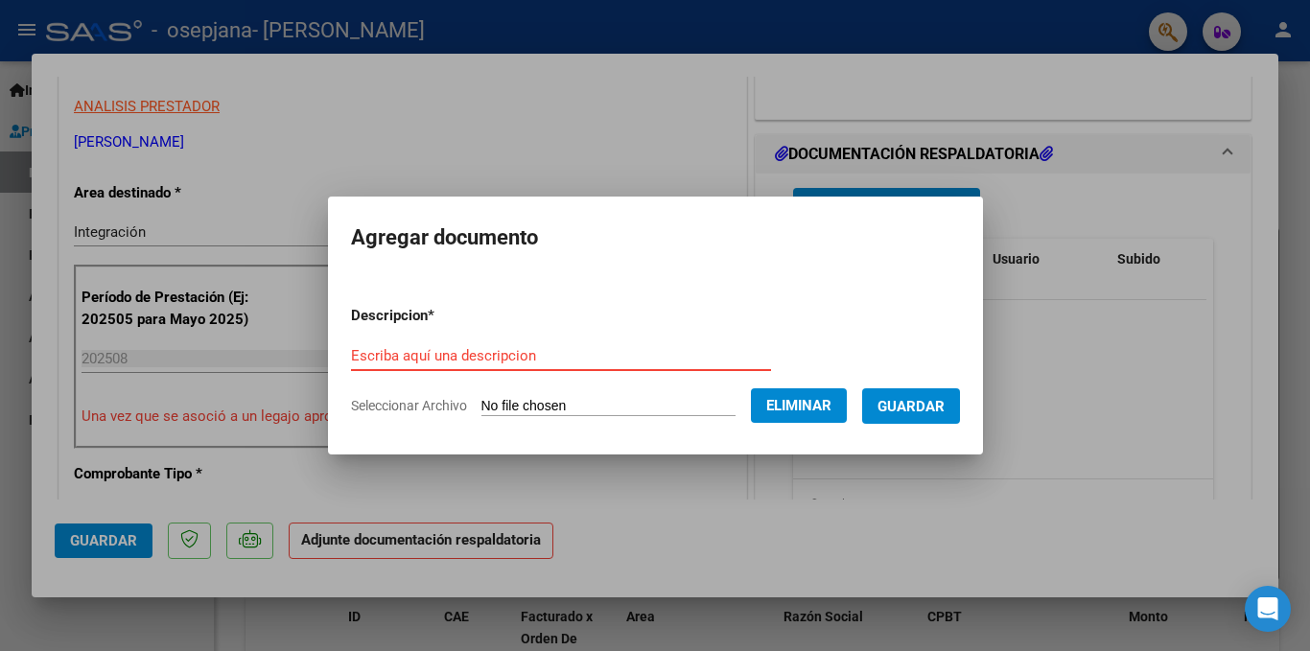
paste input "Planilla de asistencia [DATE]"
type input "Planilla de asistencia [DATE]"
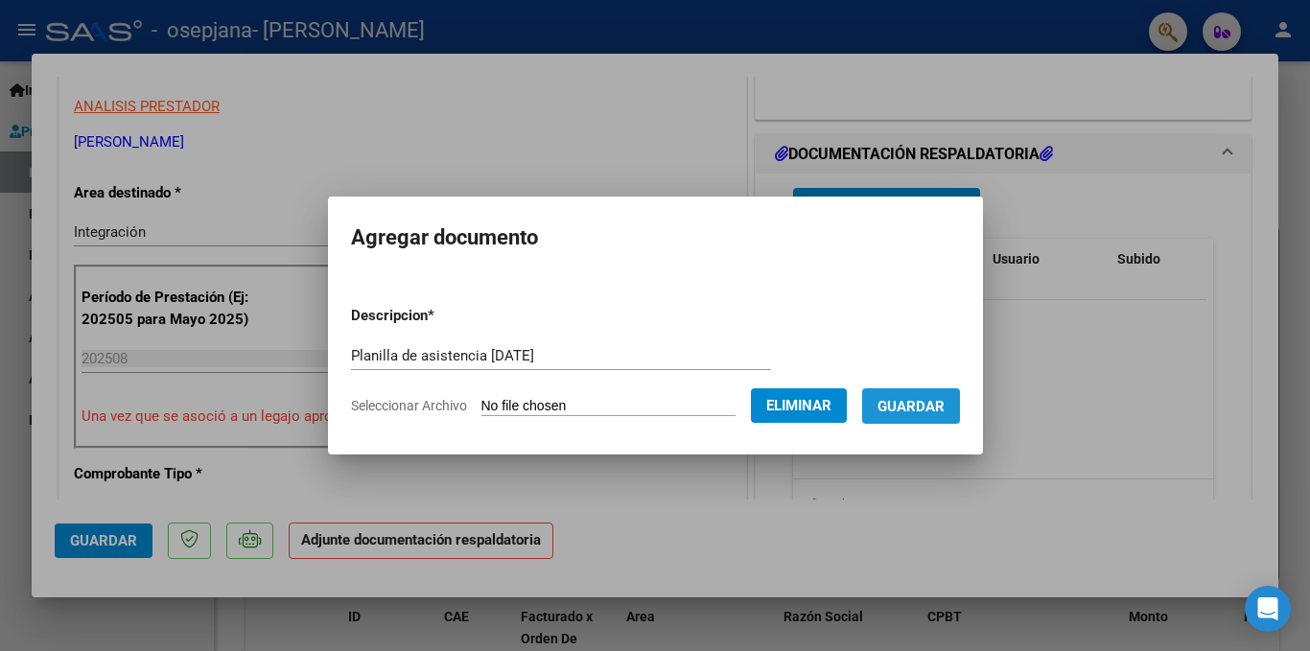
click at [922, 397] on span "Guardar" at bounding box center [911, 405] width 67 height 17
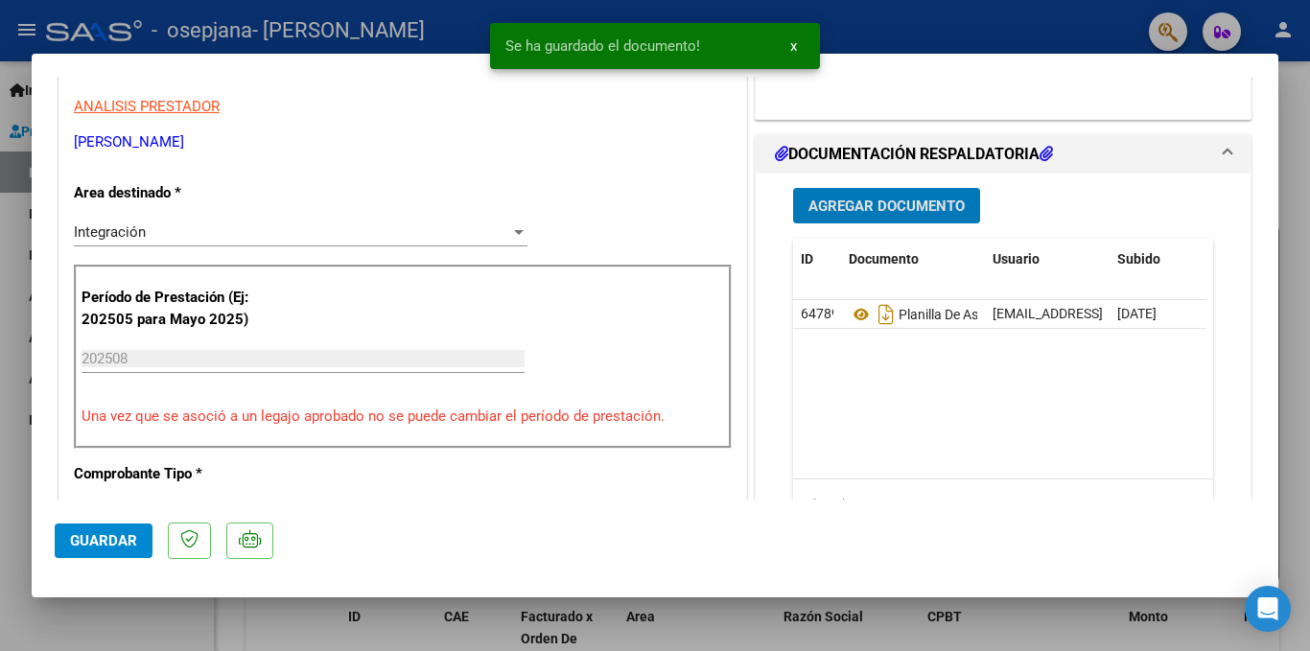
click at [846, 205] on span "Agregar Documento" at bounding box center [887, 206] width 156 height 17
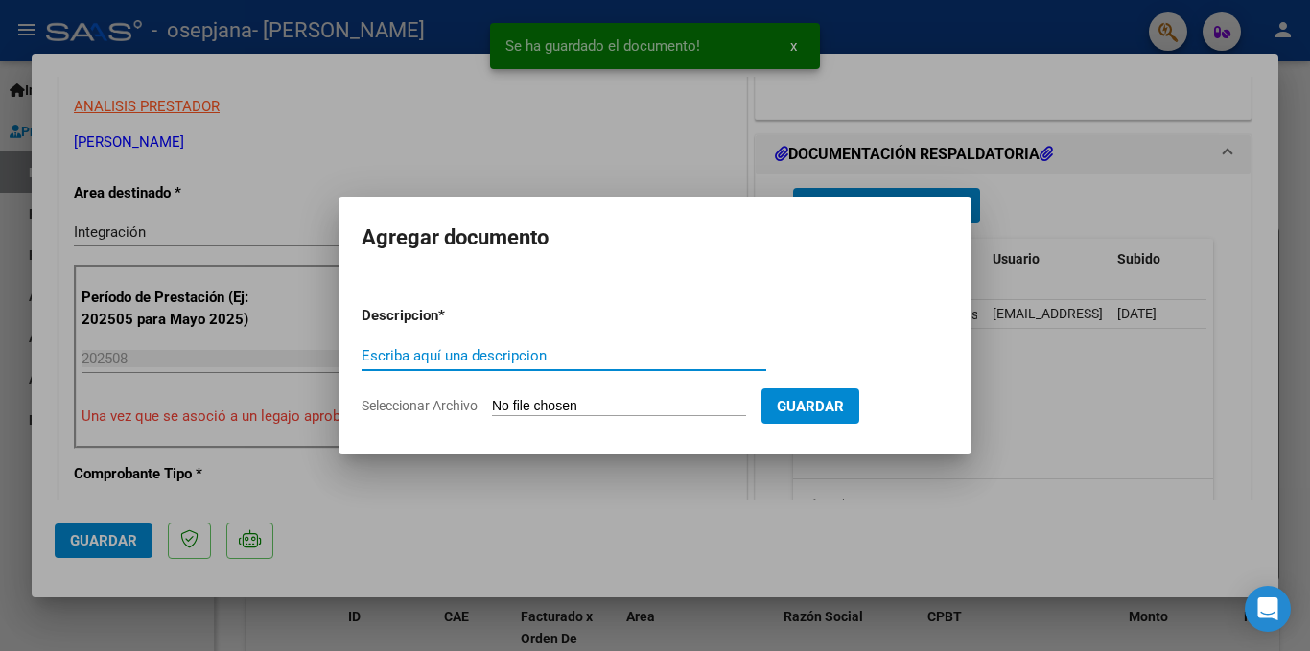
click at [447, 357] on input "Escriba aquí una descripcion" at bounding box center [564, 355] width 405 height 17
click at [395, 404] on span "Seleccionar Archivo" at bounding box center [420, 405] width 116 height 15
click at [492, 404] on input "Seleccionar Archivo" at bounding box center [619, 407] width 254 height 18
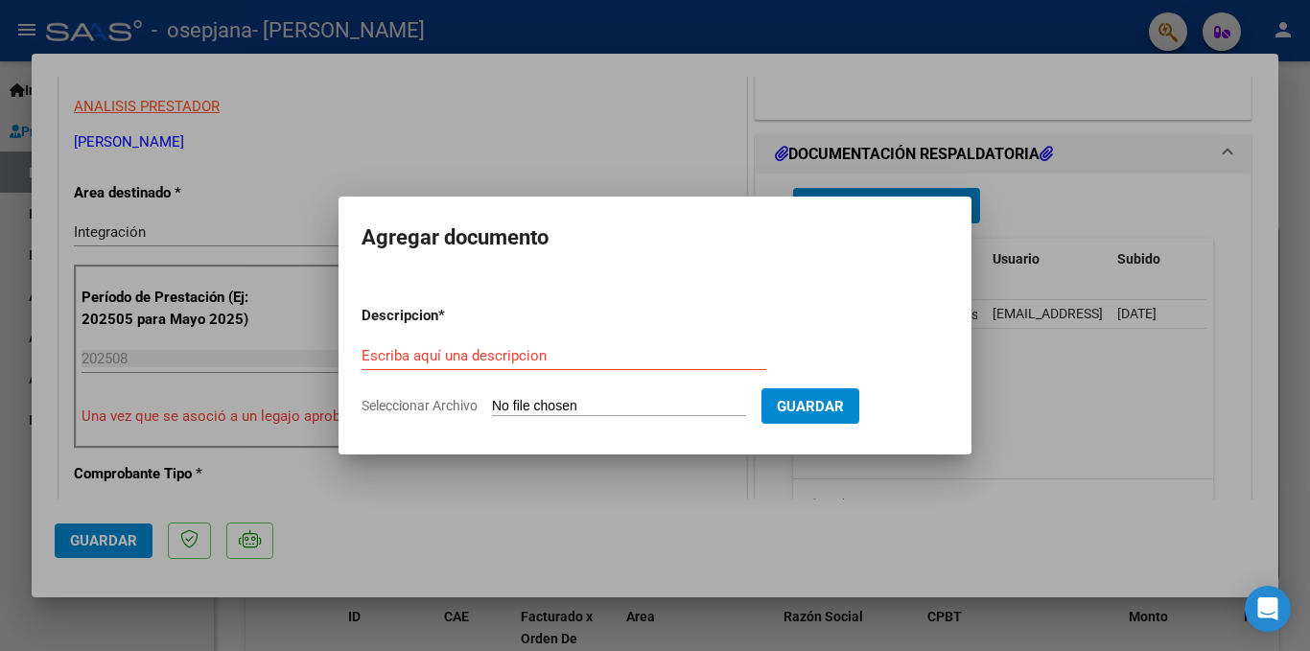
type input "C:\fakepath\recibo.pdf"
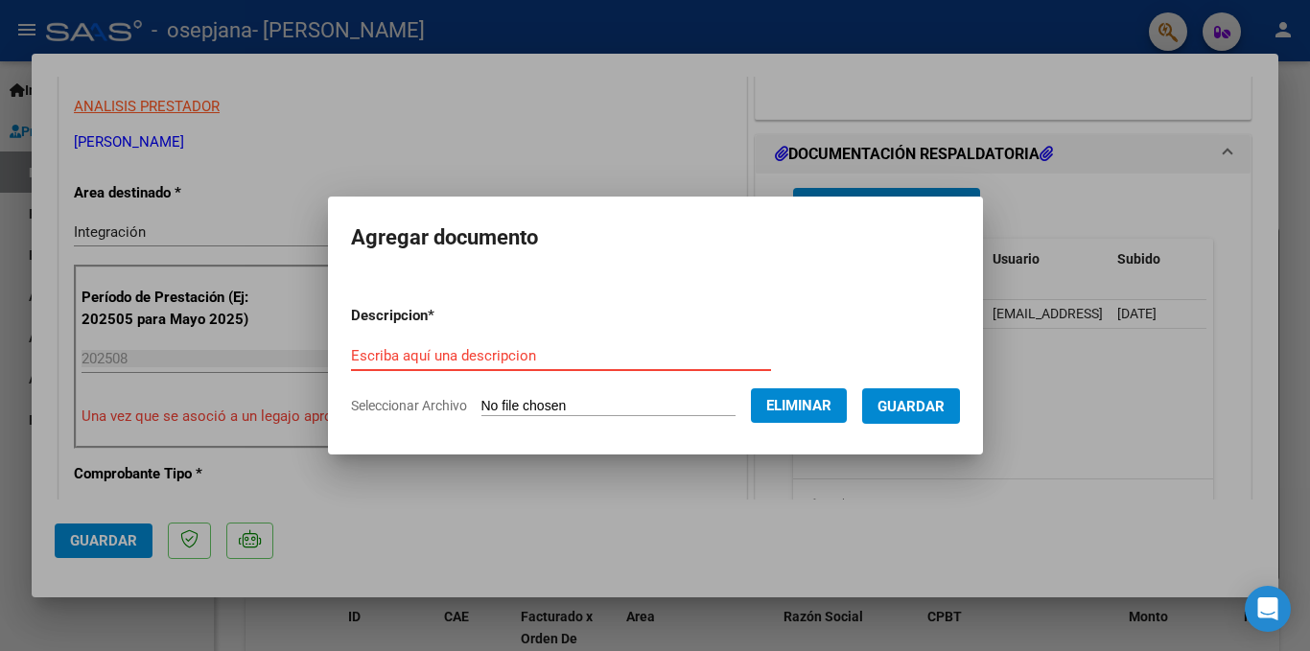
paste input "recibo"
type input "recibo"
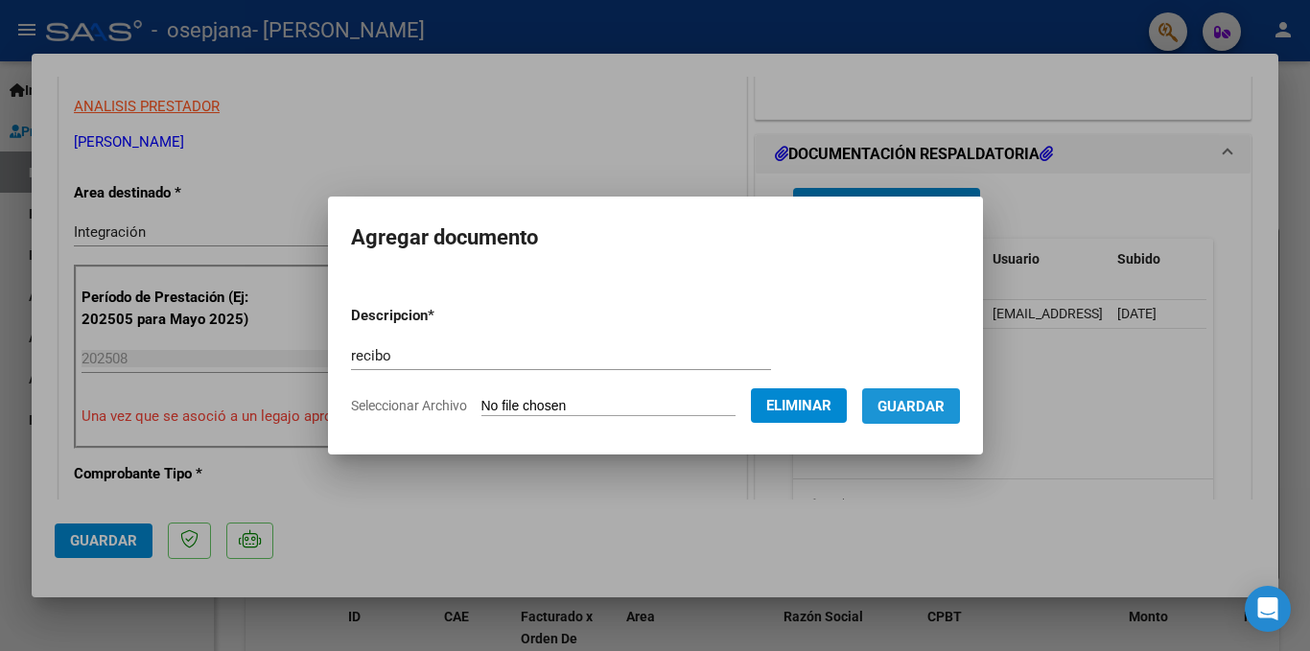
click at [919, 404] on span "Guardar" at bounding box center [911, 406] width 67 height 17
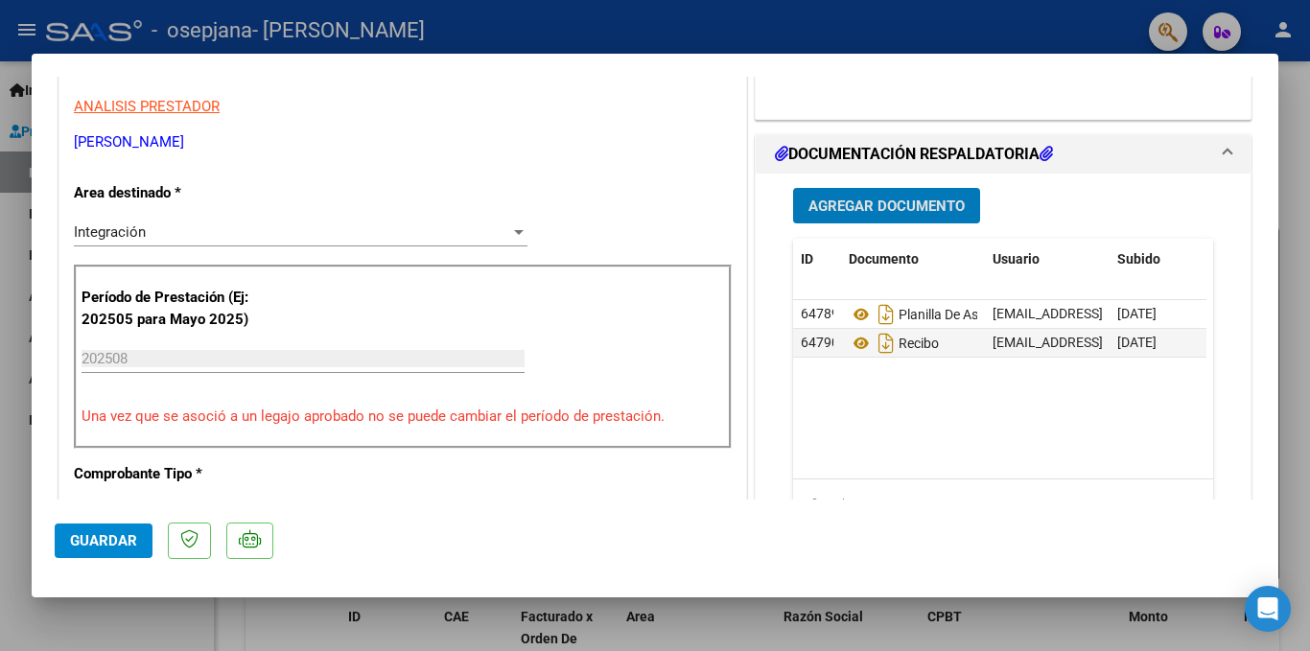
click at [84, 534] on span "Guardar" at bounding box center [103, 540] width 67 height 17
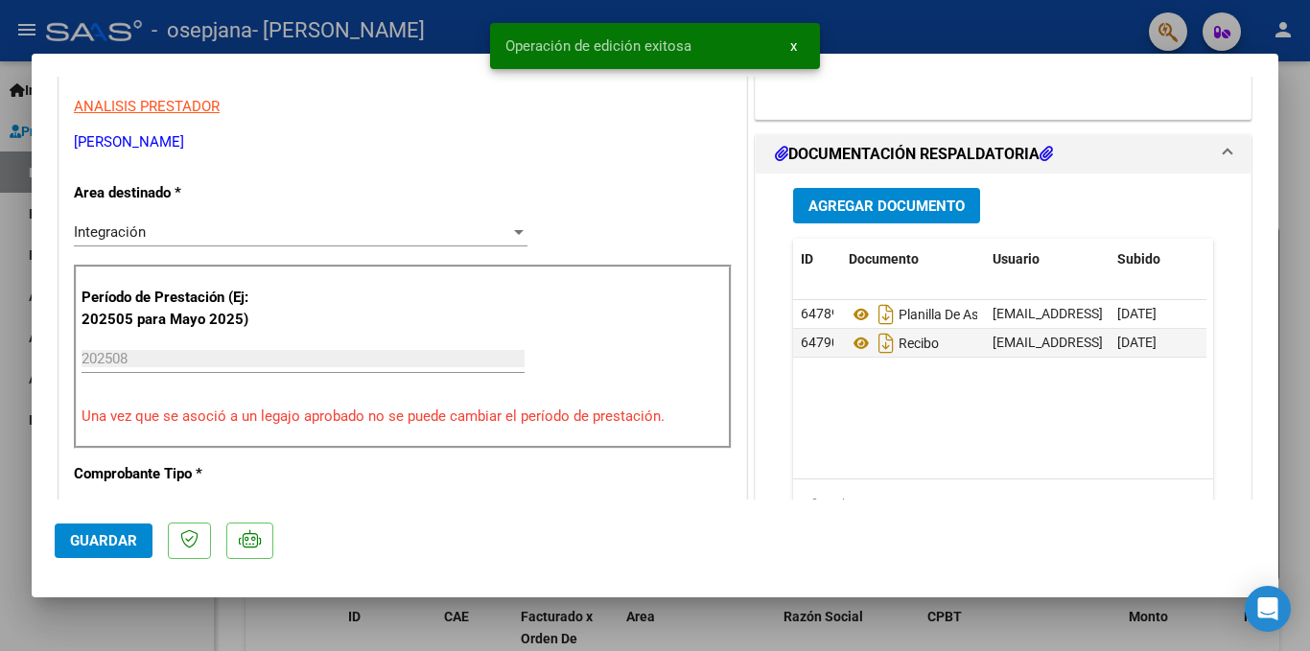
click at [985, 28] on div at bounding box center [655, 325] width 1310 height 651
type input "$ 0,00"
